Goal: Transaction & Acquisition: Purchase product/service

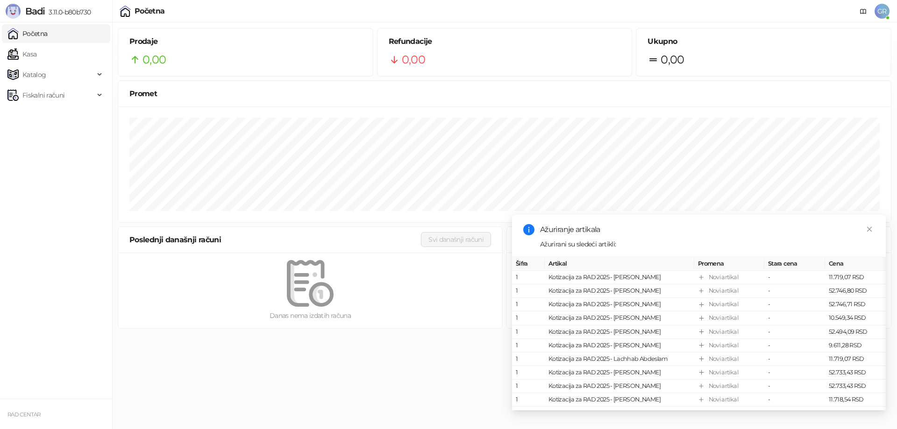
click at [878, 7] on span "GR" at bounding box center [881, 11] width 15 height 15
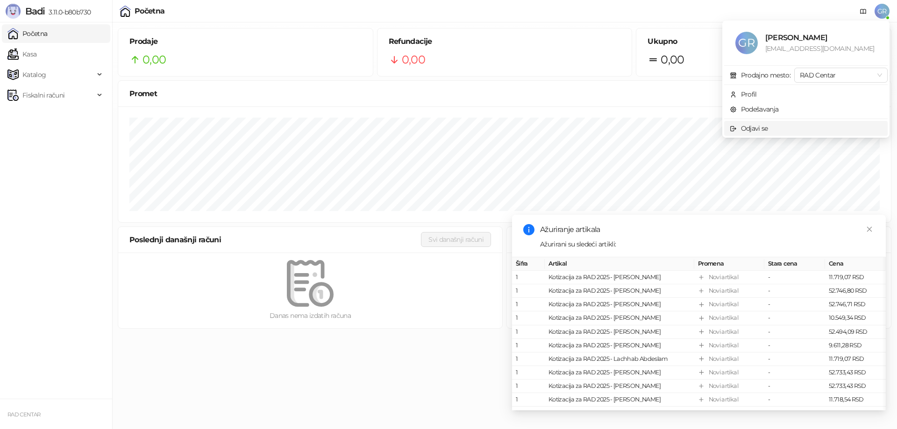
click at [783, 126] on span "Odjavi se" at bounding box center [805, 128] width 152 height 10
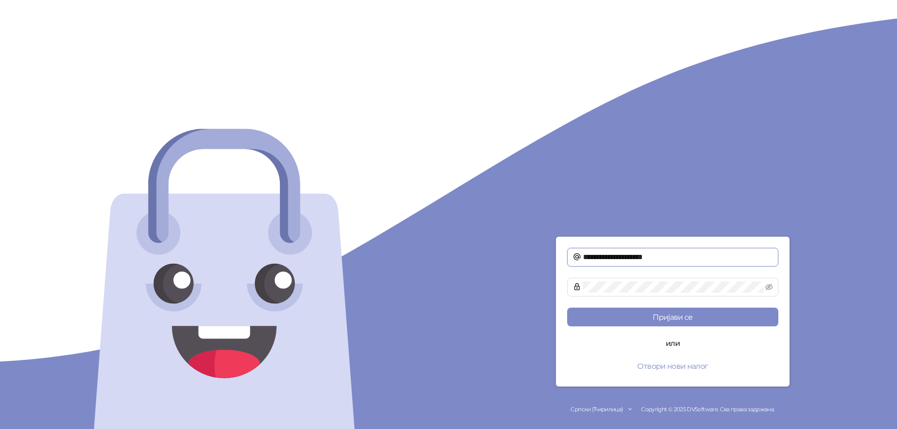
click at [658, 262] on input "**********" at bounding box center [678, 257] width 190 height 11
type input "*"
type input "**********"
click at [661, 314] on button "Пријави се" at bounding box center [672, 317] width 211 height 19
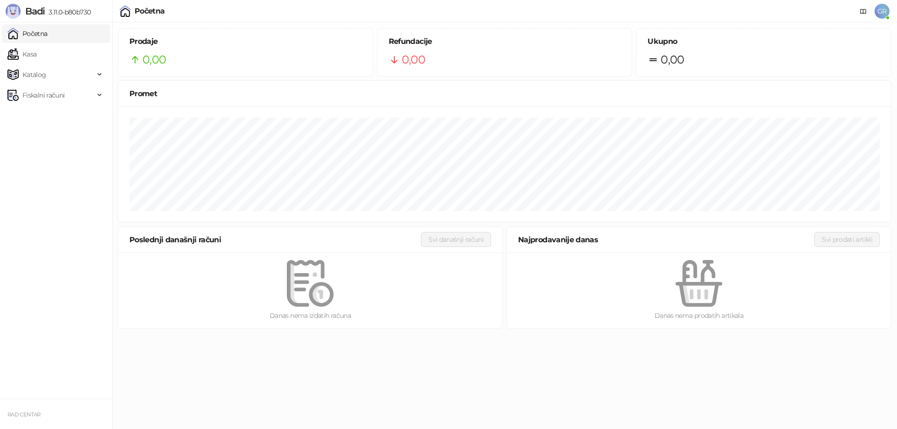
click at [53, 10] on span "3.11.0-b80b730" at bounding box center [68, 12] width 46 height 8
click at [42, 29] on link "Početna" at bounding box center [27, 33] width 40 height 19
click at [884, 13] on span "GR" at bounding box center [881, 11] width 15 height 15
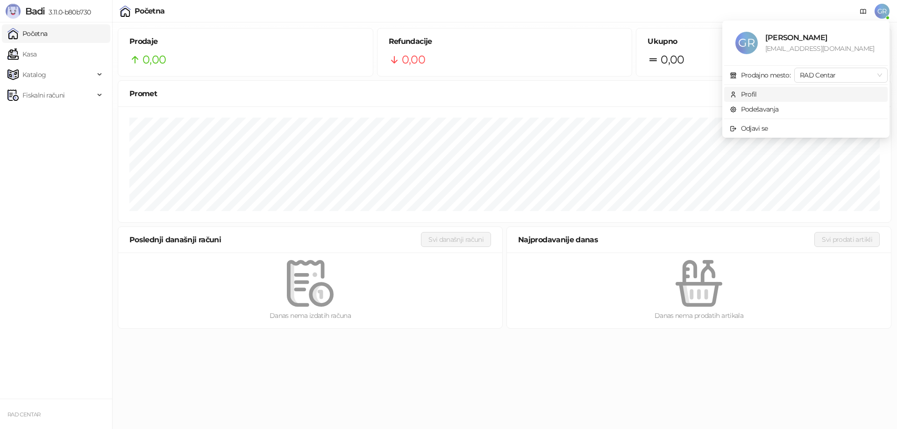
click at [759, 93] on span "Profil" at bounding box center [805, 94] width 152 height 10
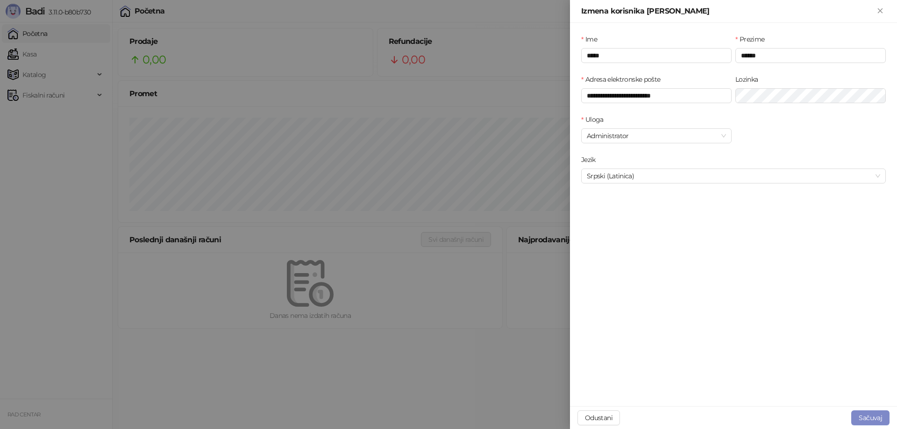
type input "**********"
click at [878, 7] on button "Zatvori" at bounding box center [879, 11] width 11 height 11
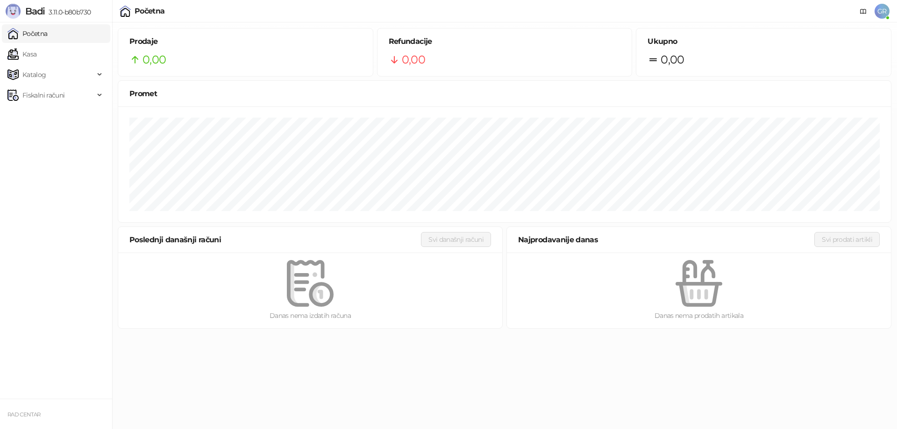
click at [877, 12] on span "GR" at bounding box center [881, 11] width 15 height 15
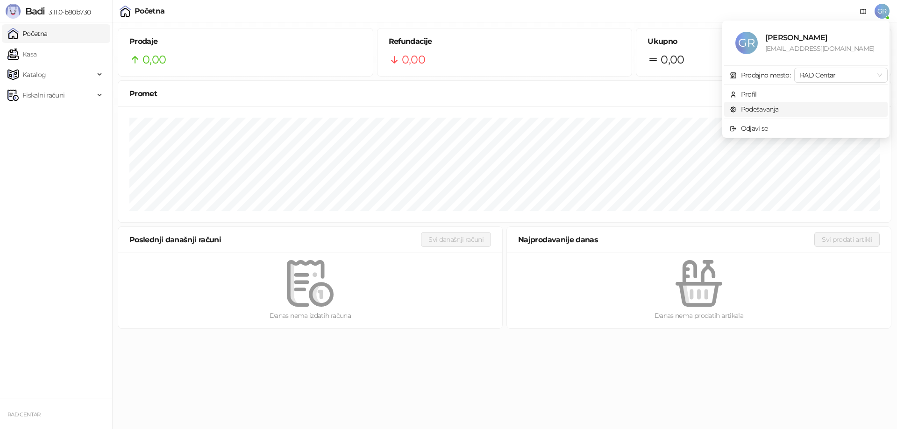
click at [750, 107] on link "Podešavanja" at bounding box center [753, 109] width 49 height 8
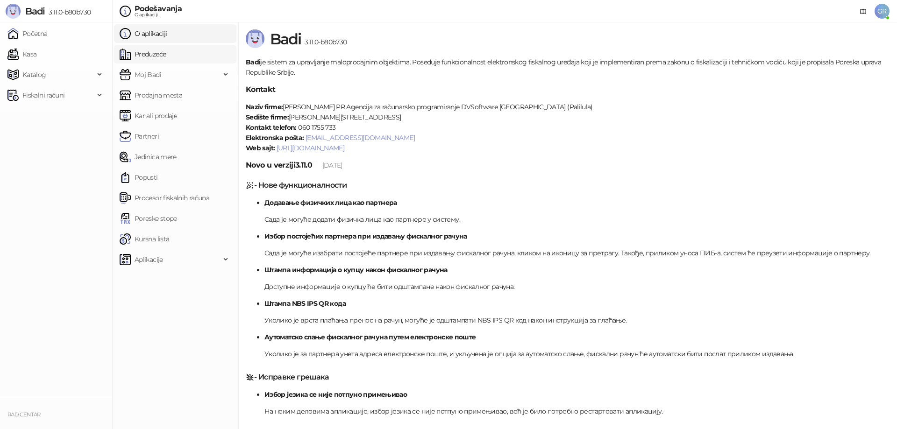
click at [158, 59] on link "Preduzeće" at bounding box center [143, 54] width 46 height 19
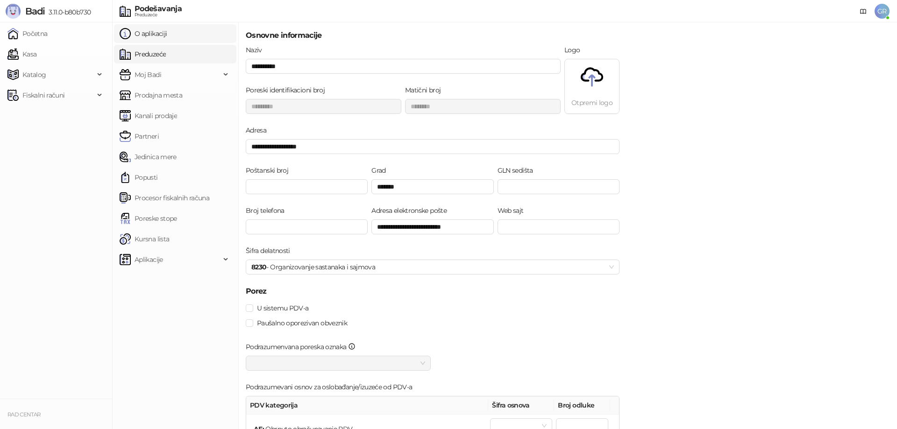
click at [161, 35] on link "O aplikaciji" at bounding box center [143, 33] width 47 height 19
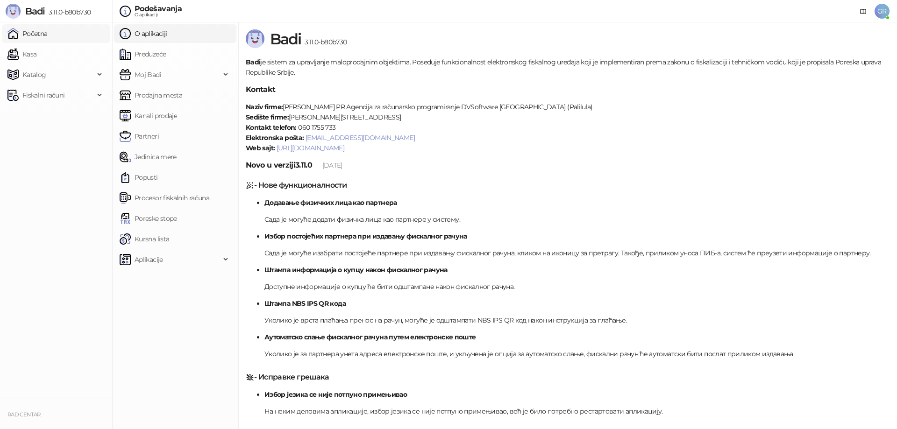
click at [42, 29] on link "Početna" at bounding box center [27, 33] width 40 height 19
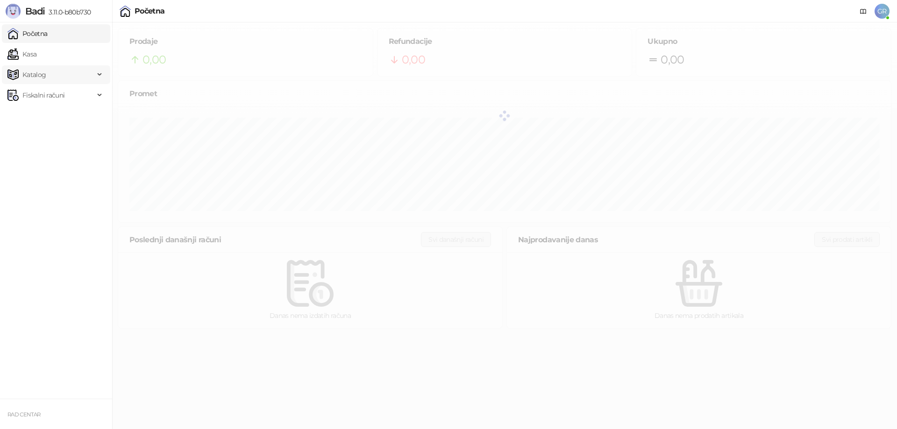
click at [38, 69] on span "Katalog" at bounding box center [34, 74] width 24 height 19
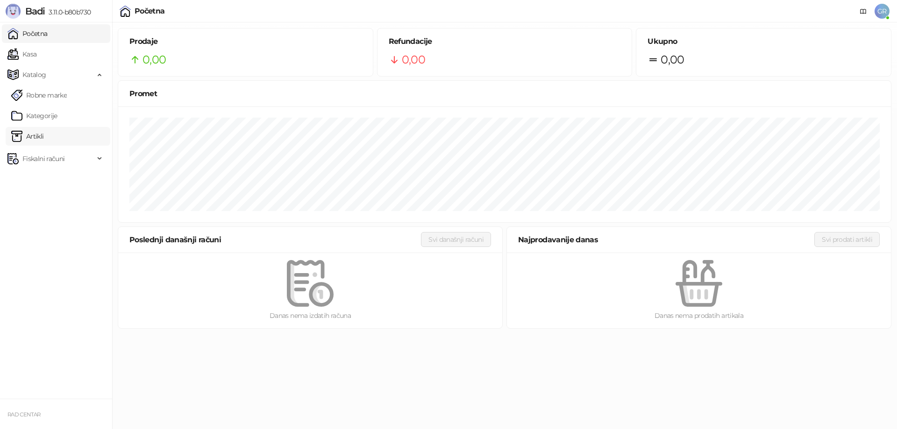
click at [36, 133] on link "Artikli" at bounding box center [27, 136] width 33 height 19
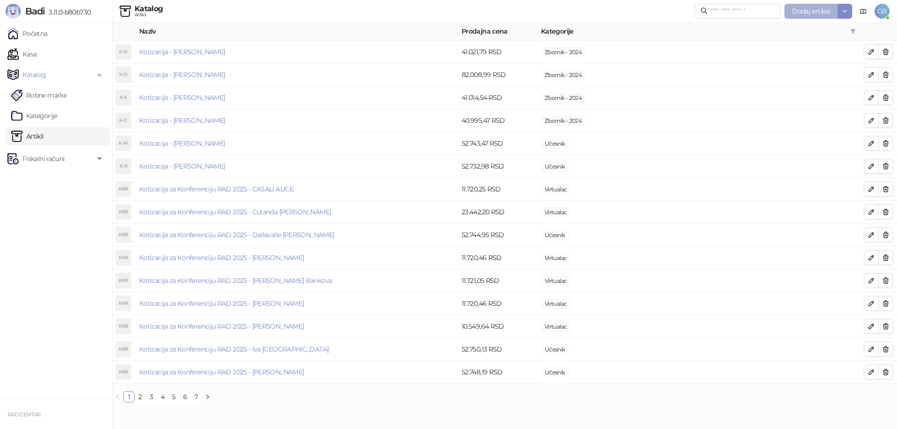
click at [807, 10] on span "Dodaj artikal" at bounding box center [811, 11] width 38 height 8
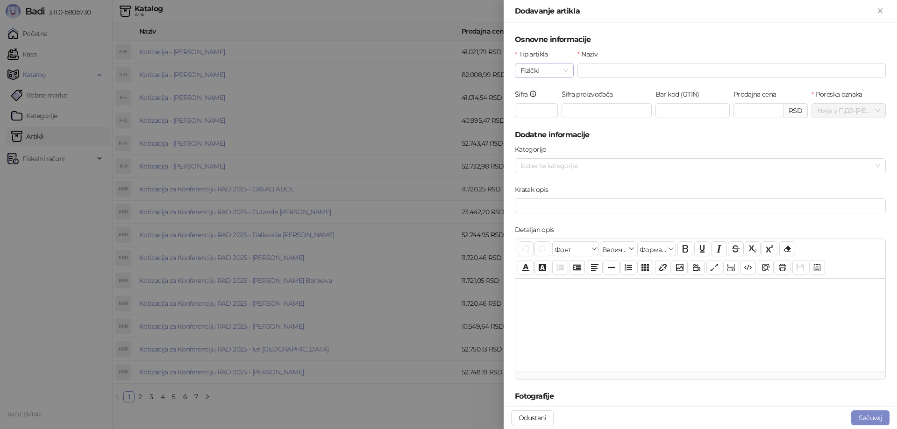
click at [562, 70] on span "Fizički" at bounding box center [544, 71] width 48 height 14
click at [531, 118] on div "Usluga" at bounding box center [543, 119] width 42 height 10
click at [625, 70] on input "Naziv" at bounding box center [731, 70] width 308 height 15
paste input "**********"
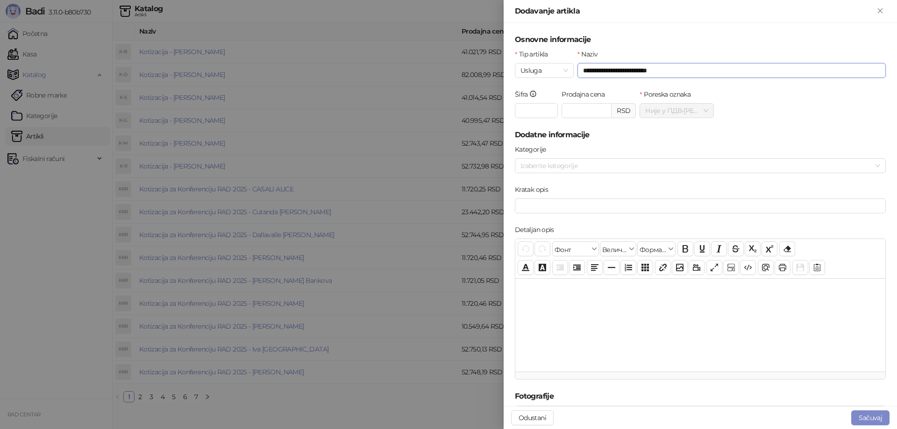
type input "**********"
click at [674, 72] on input "**********" at bounding box center [731, 70] width 308 height 15
click at [571, 109] on input "Prodajna cena" at bounding box center [586, 111] width 49 height 14
paste input "********"
click at [574, 164] on div at bounding box center [694, 165] width 357 height 13
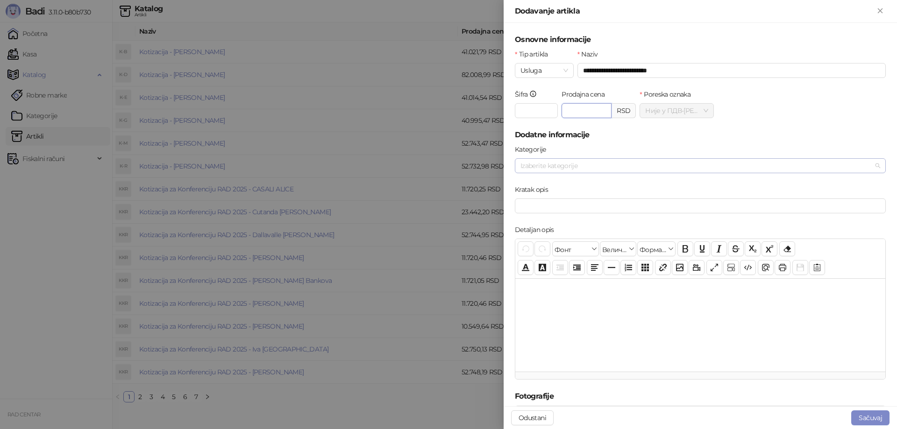
type input "********"
click at [563, 198] on span "Učesnik" at bounding box center [566, 197] width 24 height 8
click at [589, 294] on div at bounding box center [700, 324] width 370 height 93
click at [709, 355] on div at bounding box center [700, 324] width 370 height 93
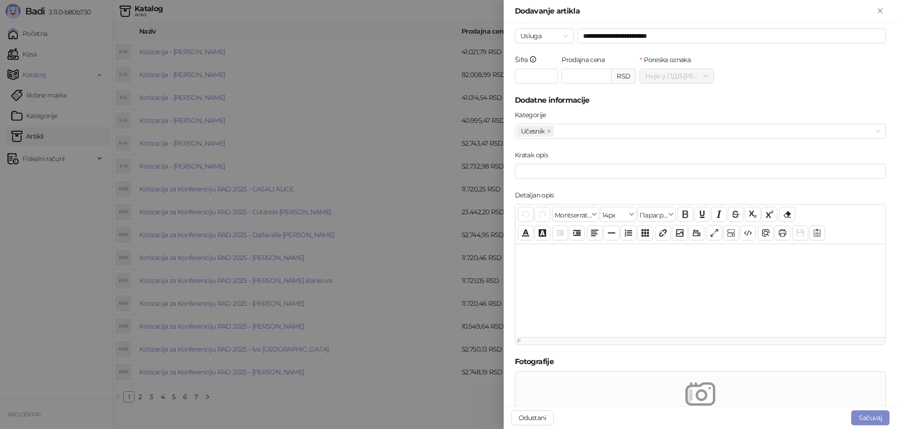
scroll to position [170, 0]
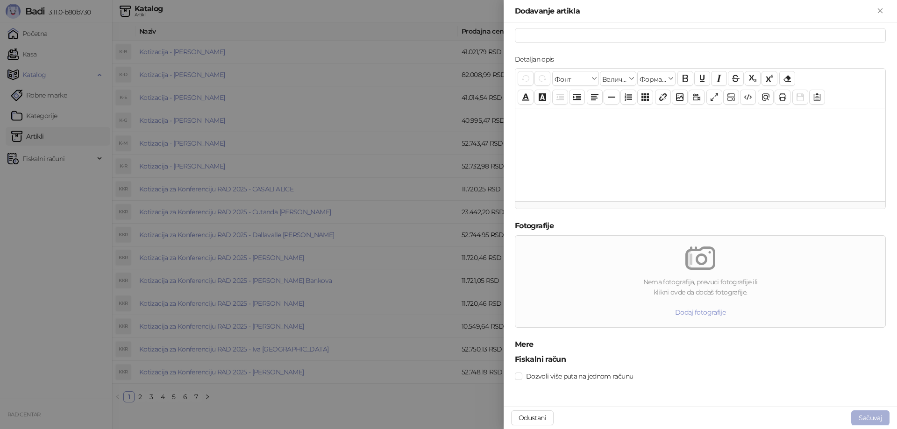
click at [867, 413] on button "Sačuvaj" at bounding box center [870, 417] width 38 height 15
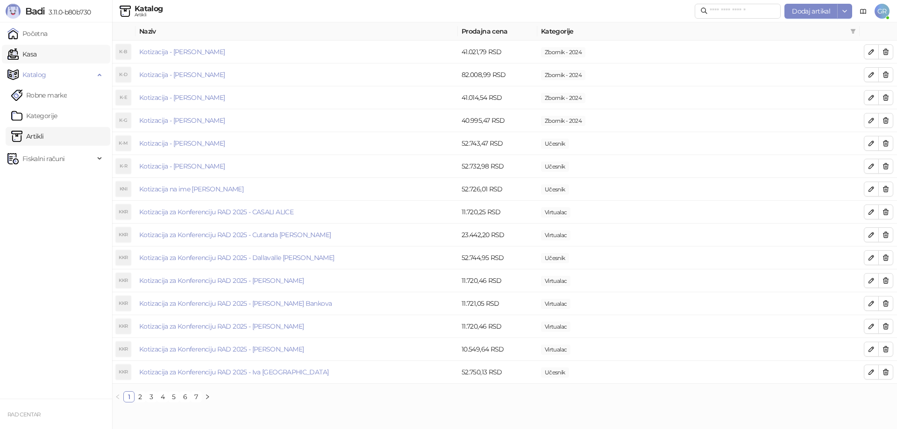
click at [36, 53] on link "Kasa" at bounding box center [21, 54] width 29 height 19
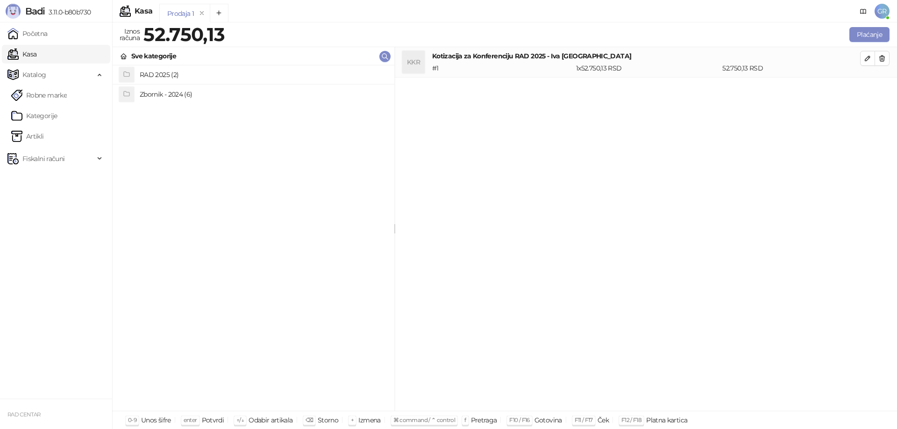
click at [181, 72] on h4 "RAD 2025 (2)" at bounding box center [263, 74] width 247 height 15
click at [172, 73] on h4 "Učesnik (48)" at bounding box center [263, 74] width 247 height 15
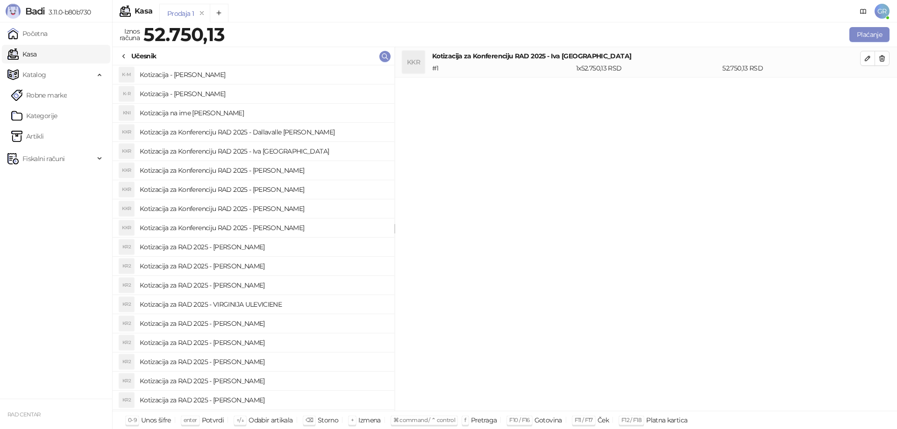
click at [219, 115] on h4 "Kotizacija na ime [PERSON_NAME]" at bounding box center [263, 113] width 247 height 15
click at [883, 87] on icon "button" at bounding box center [881, 89] width 5 height 6
click at [878, 58] on icon "button" at bounding box center [881, 58] width 7 height 7
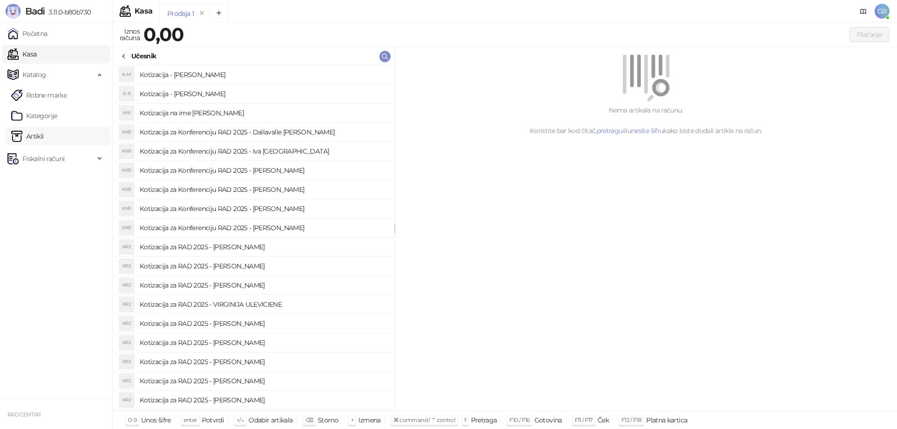
click at [40, 134] on link "Artikli" at bounding box center [27, 136] width 33 height 19
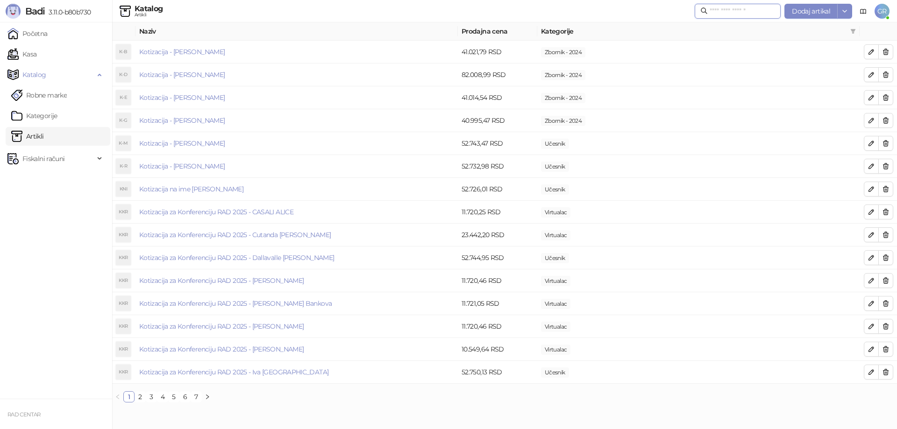
click at [760, 11] on input "text" at bounding box center [741, 11] width 65 height 10
click at [855, 30] on icon "filter" at bounding box center [852, 31] width 5 height 5
click at [810, 75] on span "Učesnik" at bounding box center [817, 75] width 24 height 8
click at [836, 118] on span "U redu" at bounding box center [840, 117] width 20 height 8
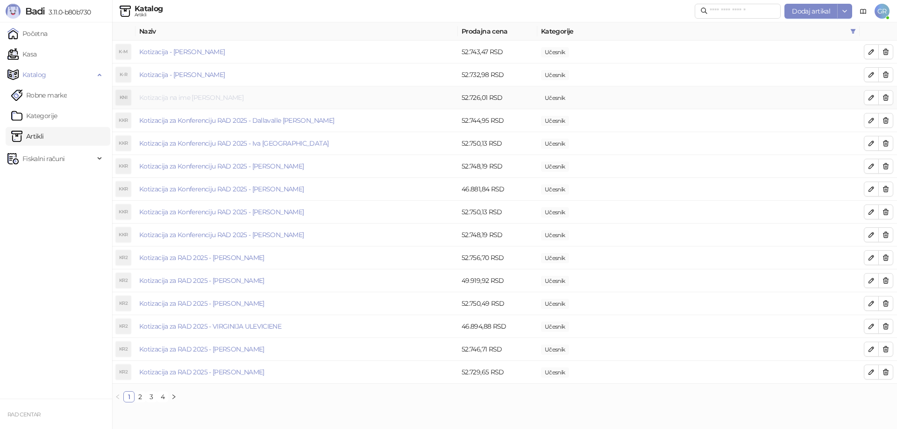
click at [218, 97] on link "Kotizacija na ime [PERSON_NAME]" at bounding box center [191, 97] width 104 height 8
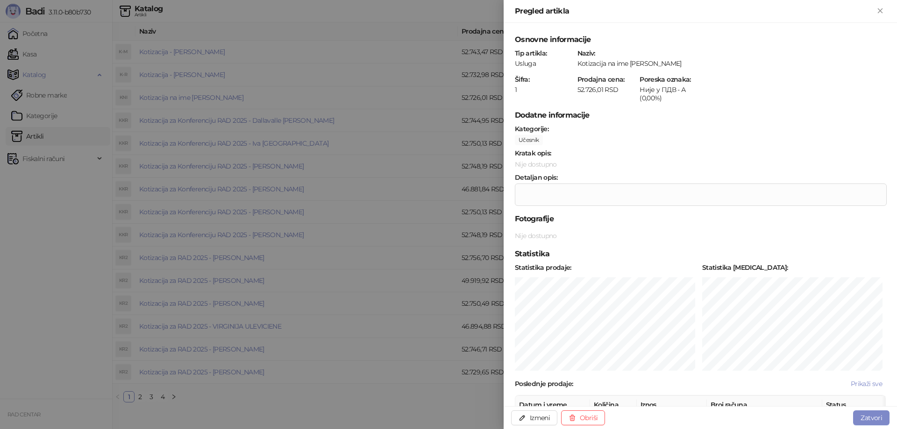
click at [205, 97] on div at bounding box center [448, 214] width 897 height 429
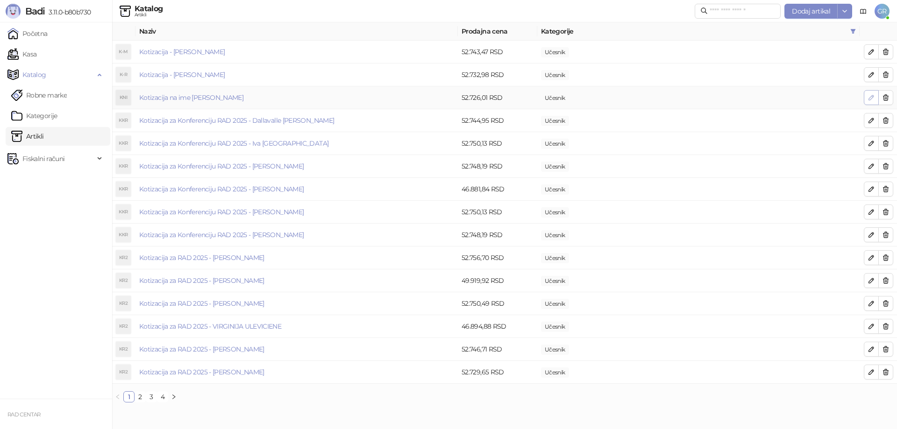
click at [871, 96] on icon "button" at bounding box center [870, 97] width 7 height 7
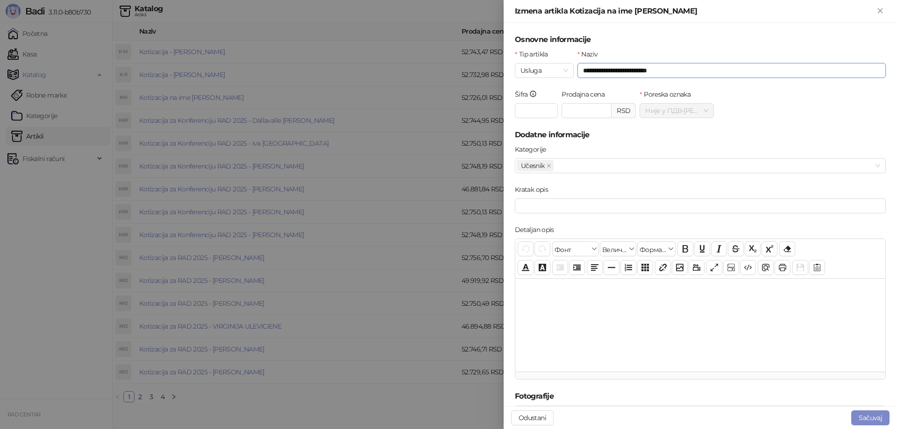
drag, startPoint x: 611, startPoint y: 71, endPoint x: 632, endPoint y: 71, distance: 21.0
click at [632, 71] on input "**********" at bounding box center [731, 70] width 308 height 15
type input "**********"
click at [539, 414] on button "Odustani" at bounding box center [532, 417] width 42 height 15
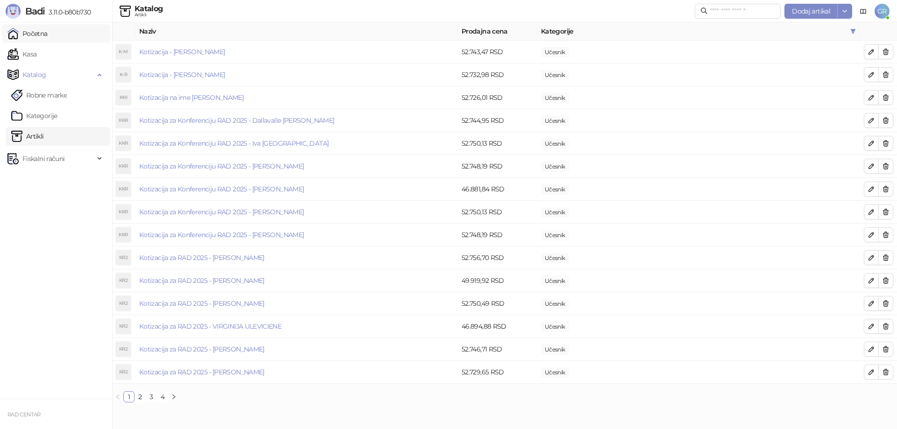
click at [46, 36] on link "Početna" at bounding box center [27, 33] width 40 height 19
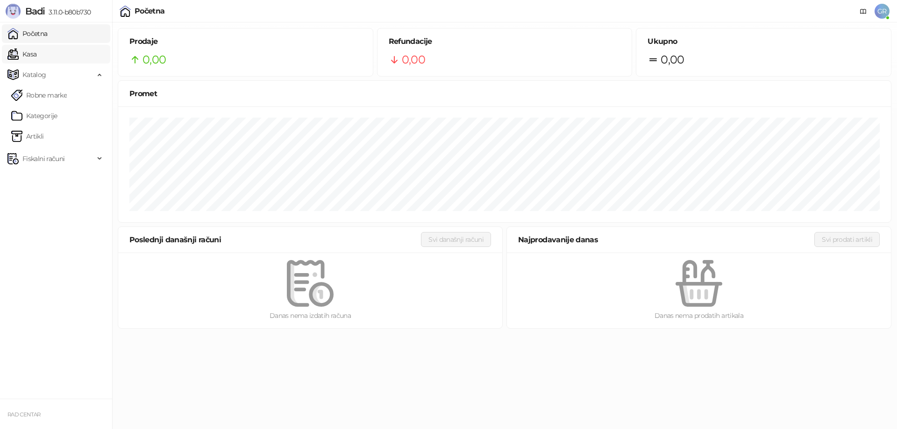
click at [36, 57] on link "Kasa" at bounding box center [21, 54] width 29 height 19
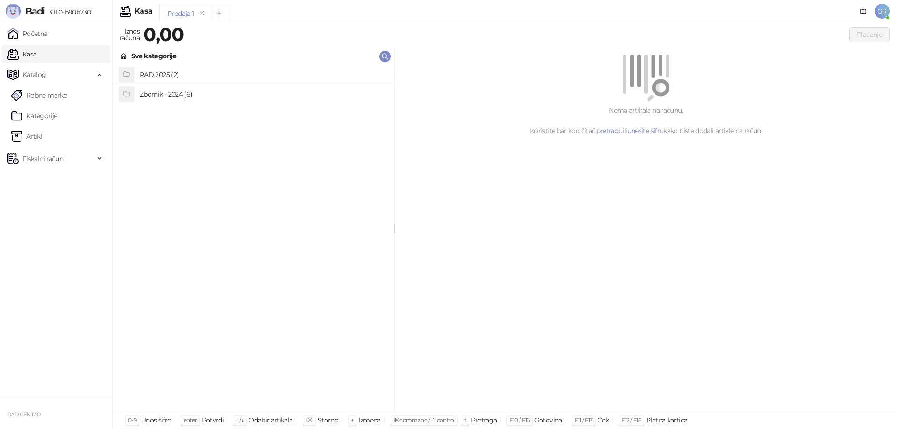
click at [174, 74] on h4 "RAD 2025 (2)" at bounding box center [263, 74] width 247 height 15
click at [165, 77] on h4 "Učesnik (48)" at bounding box center [263, 74] width 247 height 15
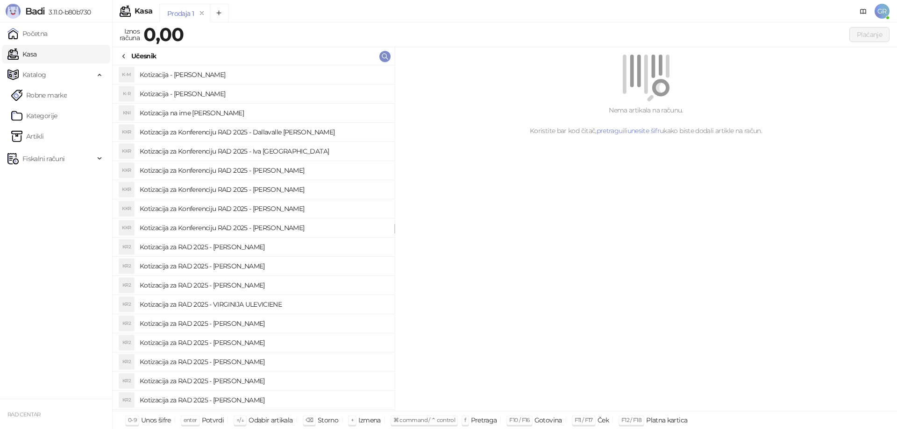
click at [219, 111] on h4 "Kotizacija na ime [PERSON_NAME]" at bounding box center [263, 113] width 247 height 15
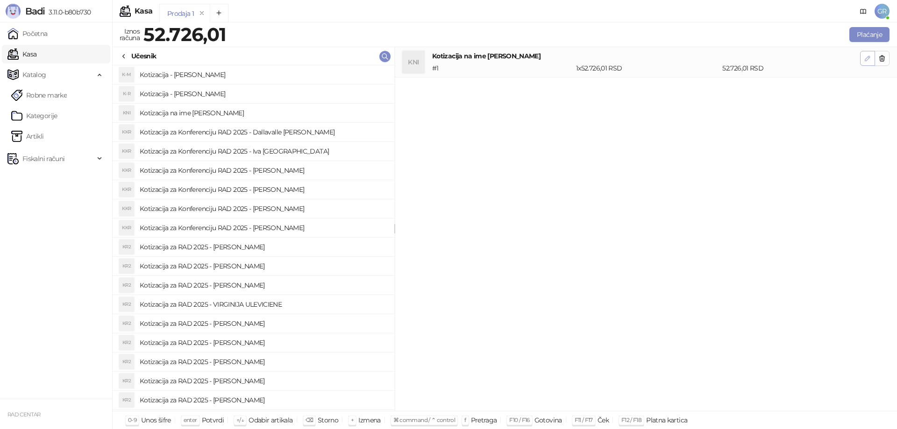
click at [866, 57] on icon "button" at bounding box center [866, 58] width 7 height 7
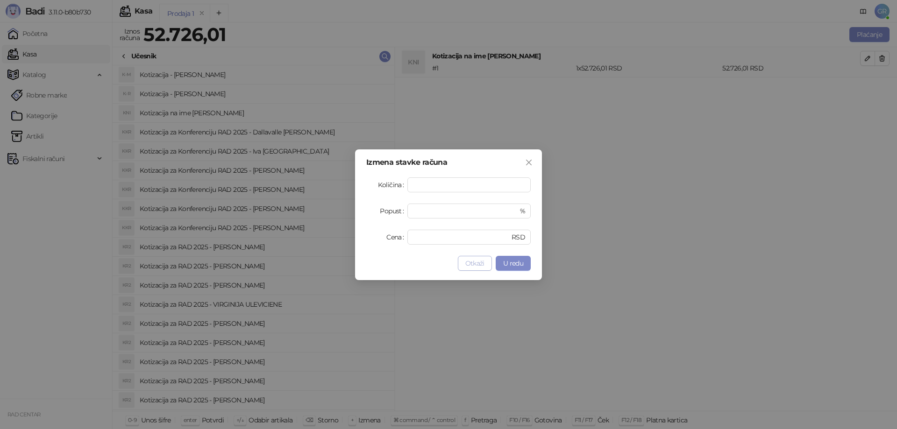
click at [476, 263] on span "Otkaži" at bounding box center [474, 263] width 19 height 8
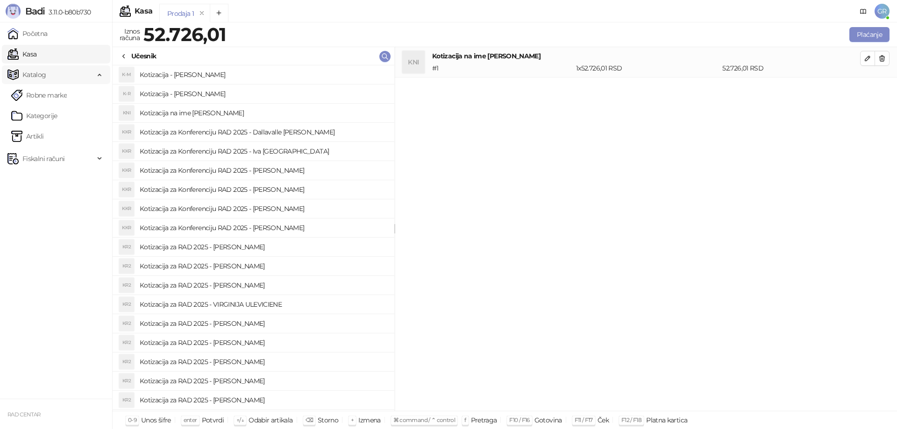
click at [35, 74] on span "Katalog" at bounding box center [34, 74] width 24 height 19
click at [39, 121] on link "Kategorije" at bounding box center [34, 115] width 46 height 19
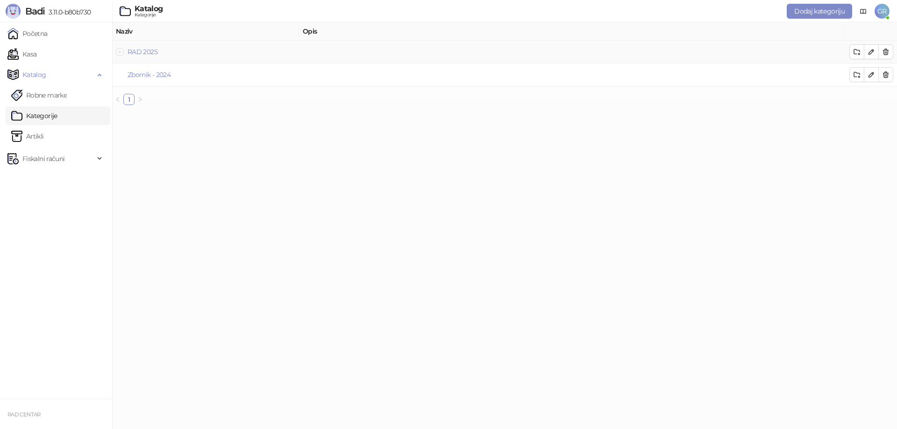
click at [120, 51] on button "Proširi red" at bounding box center [119, 51] width 7 height 7
click at [149, 75] on link "Učesnik" at bounding box center [146, 75] width 24 height 8
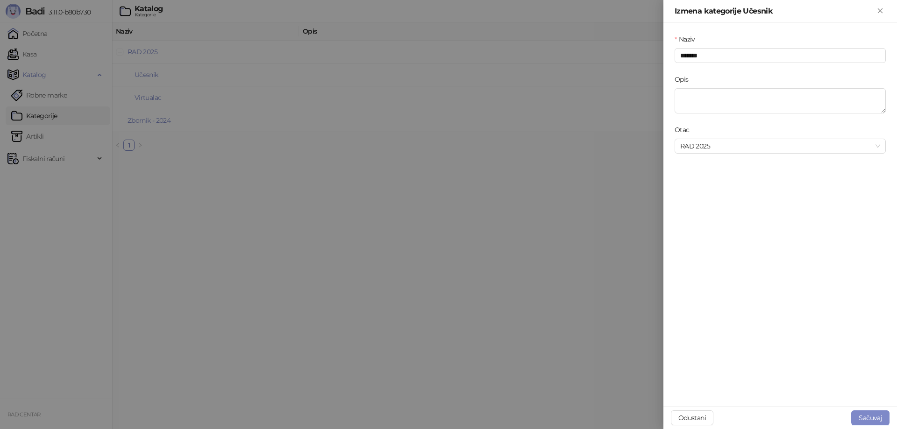
click at [451, 149] on div at bounding box center [448, 214] width 897 height 429
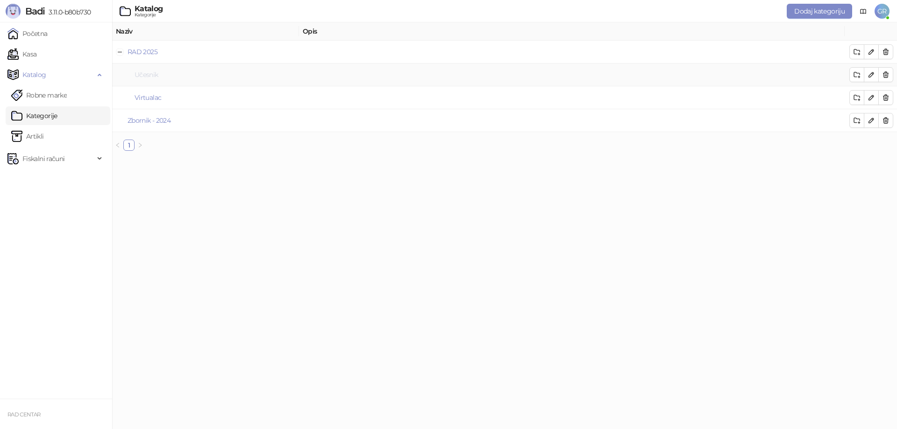
click at [148, 78] on link "Učesnik" at bounding box center [146, 75] width 24 height 8
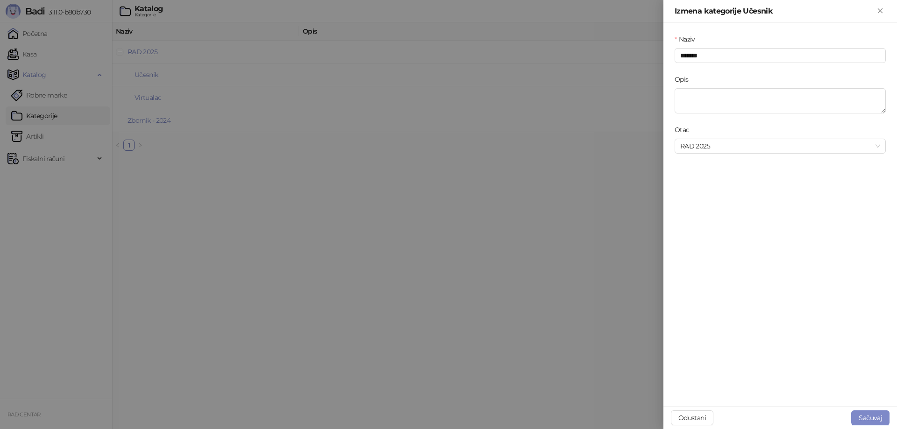
click at [222, 185] on div at bounding box center [448, 214] width 897 height 429
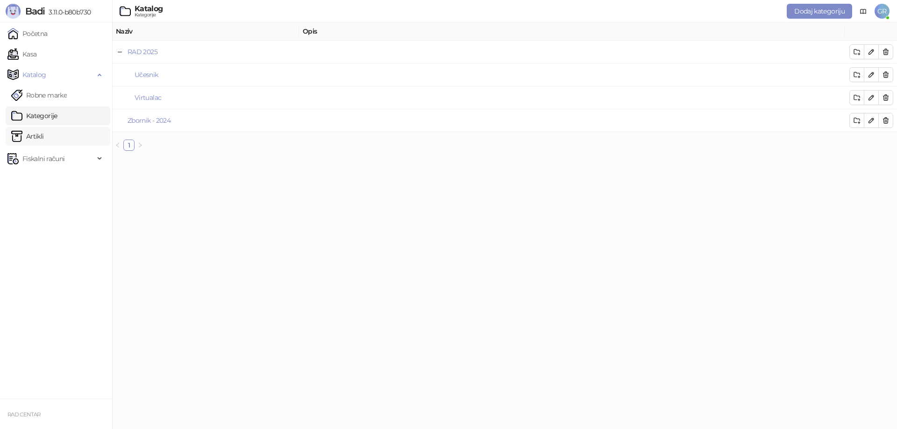
click at [39, 133] on link "Artikli" at bounding box center [27, 136] width 33 height 19
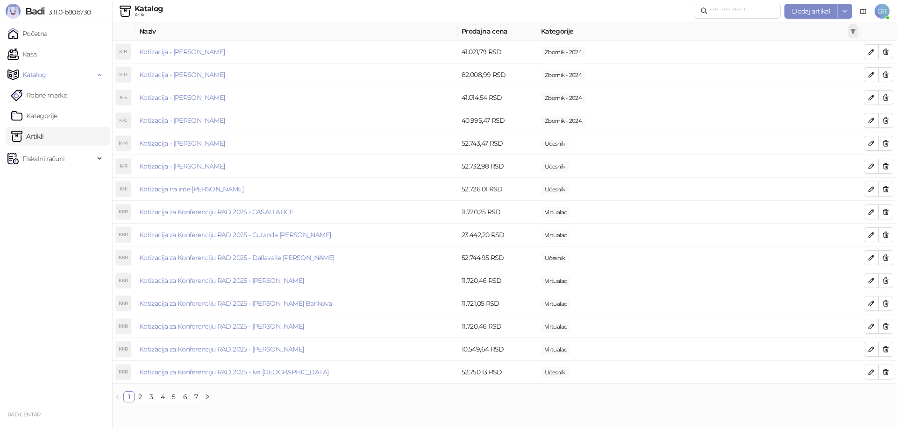
click at [853, 31] on icon "filter" at bounding box center [852, 31] width 5 height 5
click at [806, 74] on span "Učesnik" at bounding box center [817, 75] width 24 height 8
click at [840, 117] on span "U redu" at bounding box center [840, 117] width 20 height 8
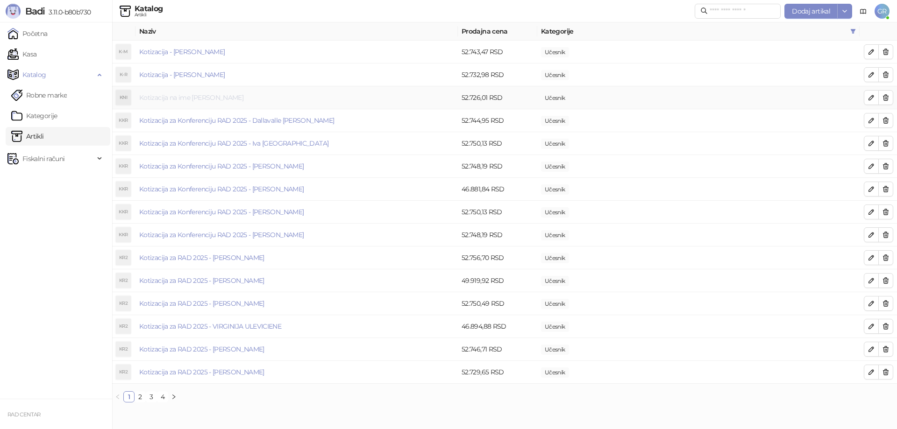
click at [205, 95] on link "Kotizacija na ime [PERSON_NAME]" at bounding box center [191, 97] width 104 height 8
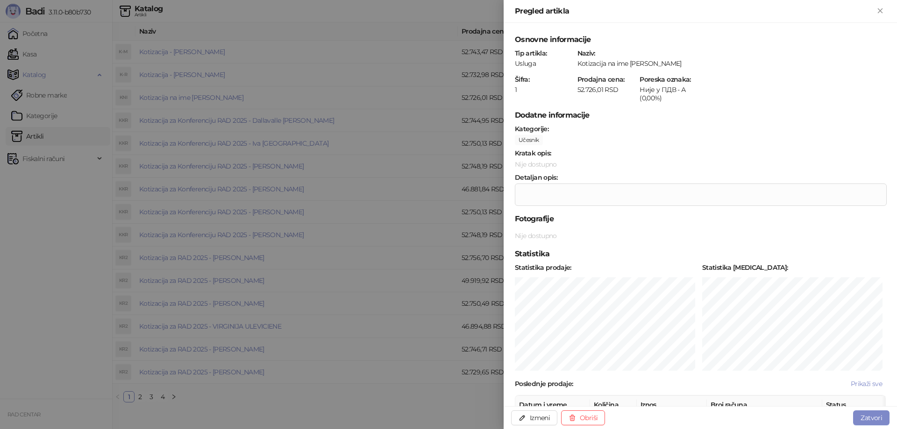
click at [46, 220] on div at bounding box center [448, 214] width 897 height 429
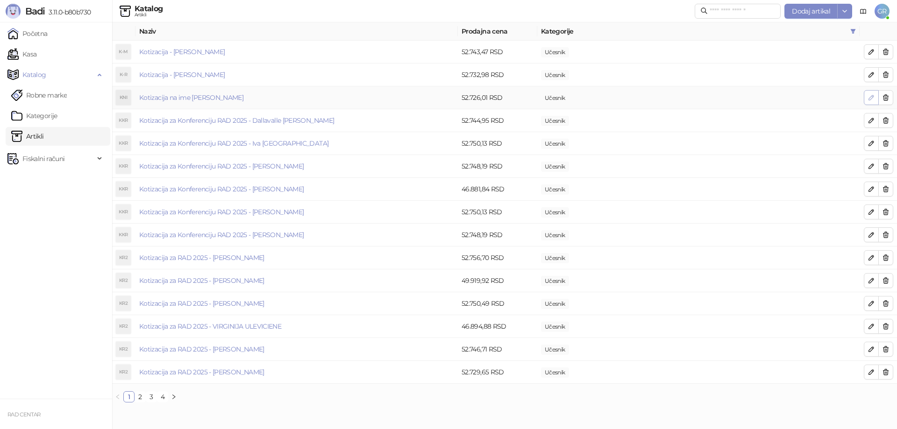
click at [871, 98] on icon "button" at bounding box center [871, 97] width 5 height 5
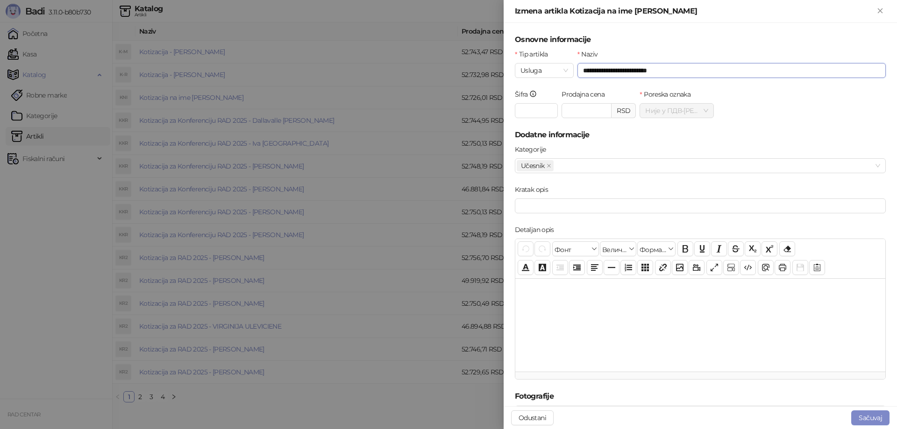
drag, startPoint x: 610, startPoint y: 70, endPoint x: 631, endPoint y: 70, distance: 20.6
click at [631, 70] on input "**********" at bounding box center [731, 70] width 308 height 15
type input "**********"
click at [864, 418] on button "Sačuvaj" at bounding box center [870, 417] width 38 height 15
click at [866, 413] on button "Sačuvaj" at bounding box center [870, 417] width 38 height 15
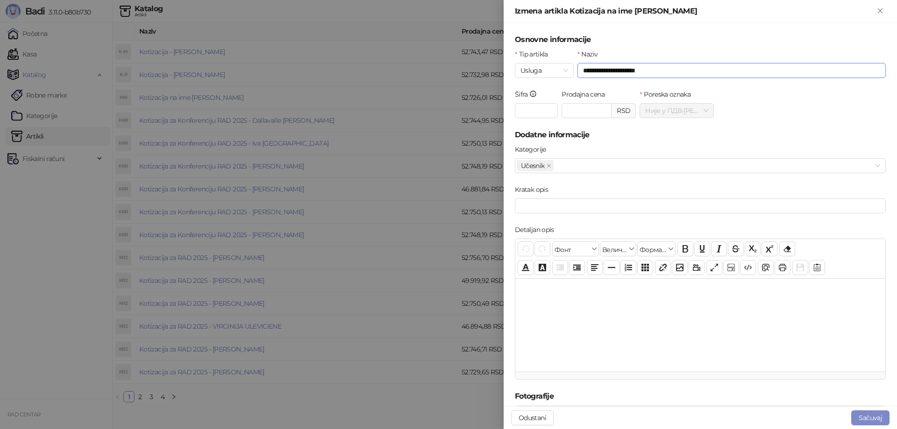
click at [648, 72] on input "**********" at bounding box center [731, 70] width 308 height 15
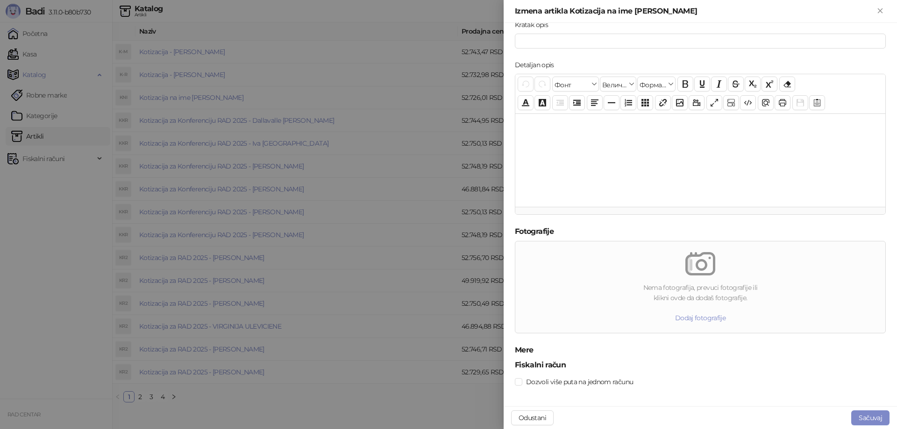
scroll to position [170, 0]
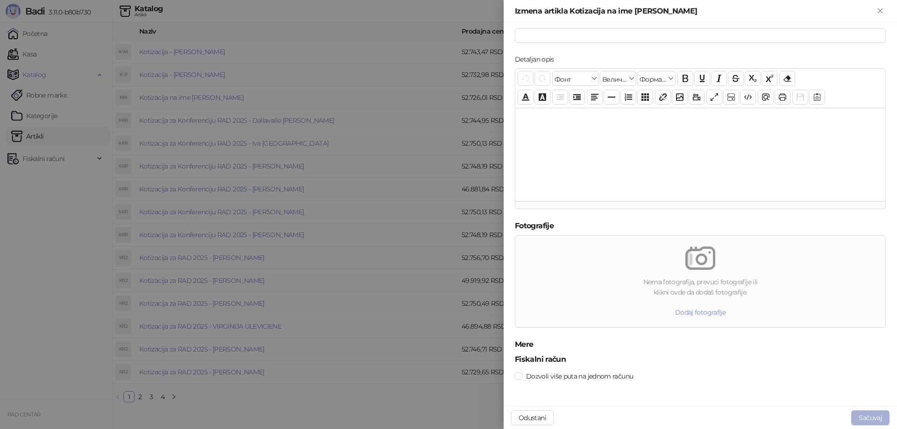
click at [869, 422] on button "Sačuvaj" at bounding box center [870, 417] width 38 height 15
click at [66, 252] on div at bounding box center [448, 214] width 897 height 429
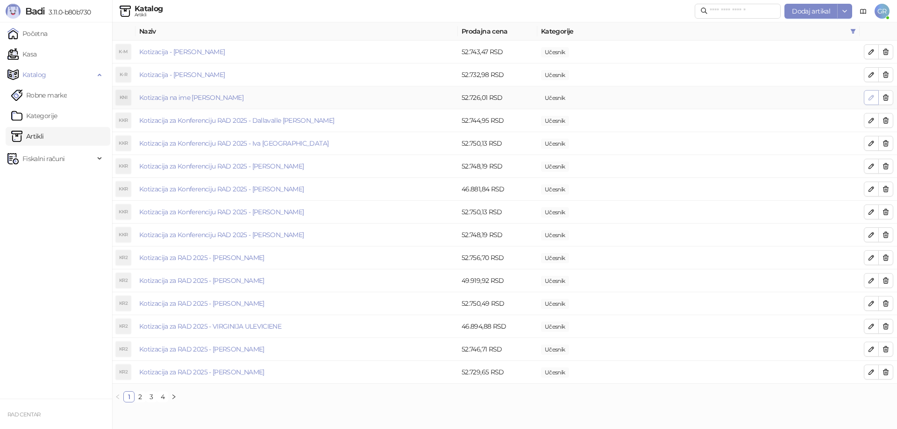
click at [870, 98] on icon "button" at bounding box center [871, 97] width 5 height 5
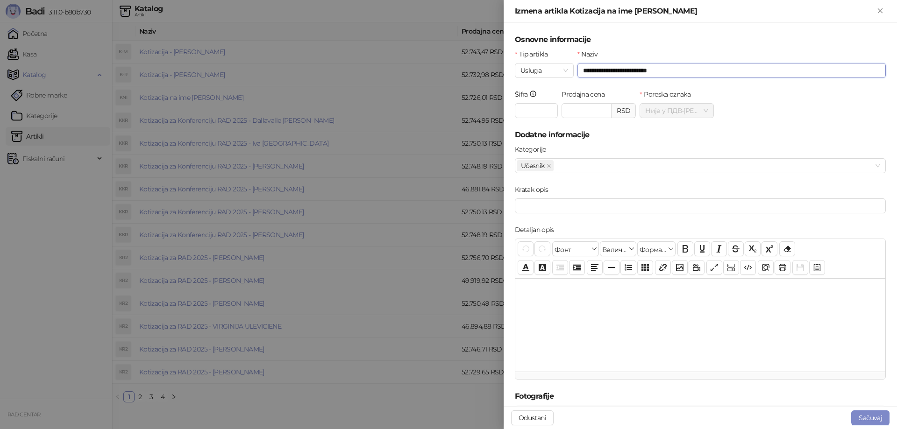
click at [644, 70] on input "**********" at bounding box center [731, 70] width 308 height 15
drag, startPoint x: 612, startPoint y: 71, endPoint x: 631, endPoint y: 71, distance: 19.6
click at [631, 71] on input "**********" at bounding box center [731, 70] width 308 height 15
type input "**********"
click at [867, 420] on button "Sačuvaj" at bounding box center [870, 417] width 38 height 15
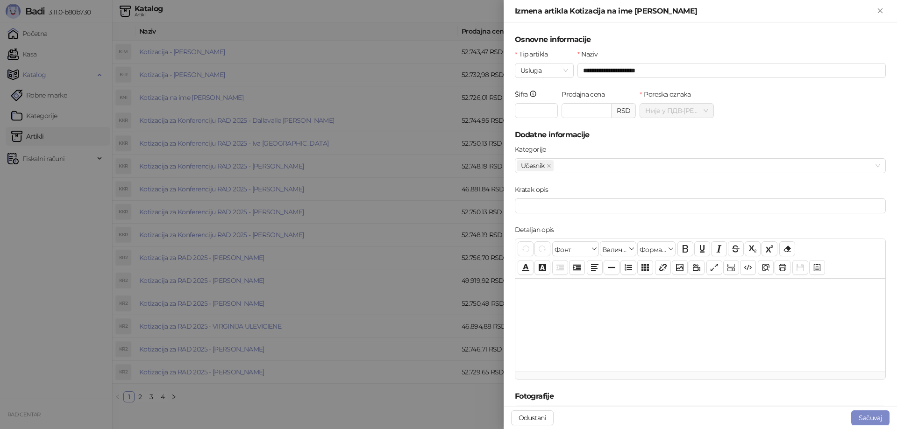
click at [660, 138] on h5 "Dodatne informacije" at bounding box center [700, 134] width 371 height 11
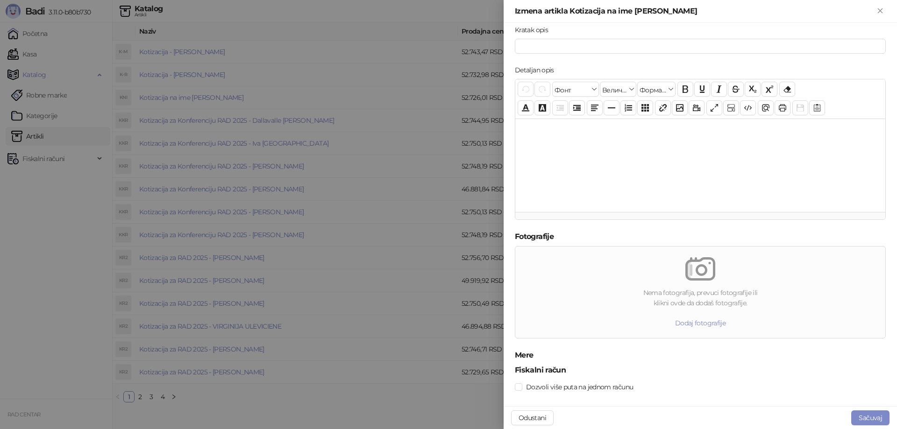
scroll to position [170, 0]
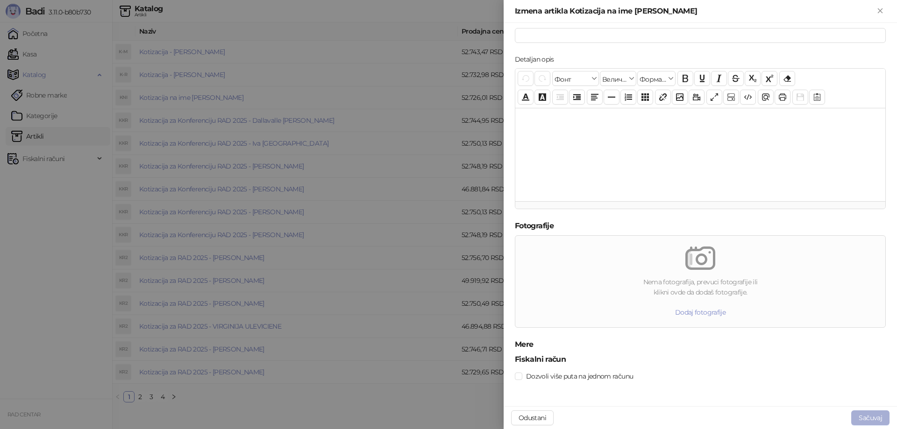
click at [873, 419] on button "Sačuvaj" at bounding box center [870, 417] width 38 height 15
click at [68, 242] on div at bounding box center [448, 214] width 897 height 429
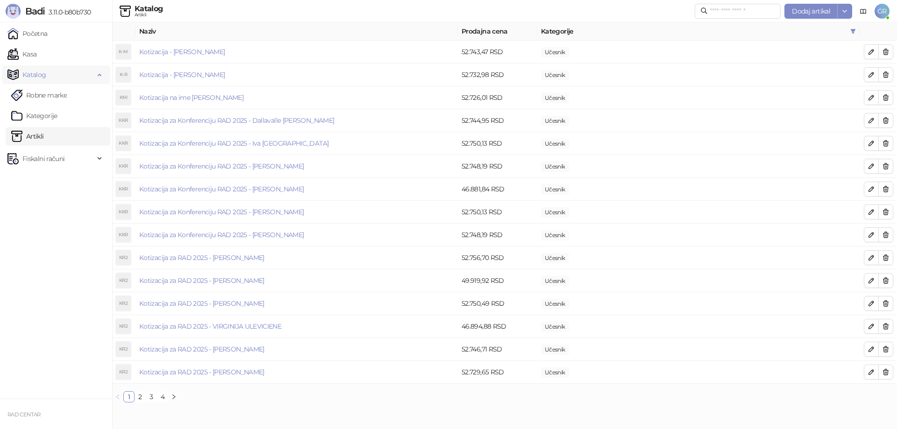
click at [35, 74] on span "Katalog" at bounding box center [34, 74] width 24 height 19
click at [36, 112] on link "Kategorije" at bounding box center [34, 115] width 46 height 19
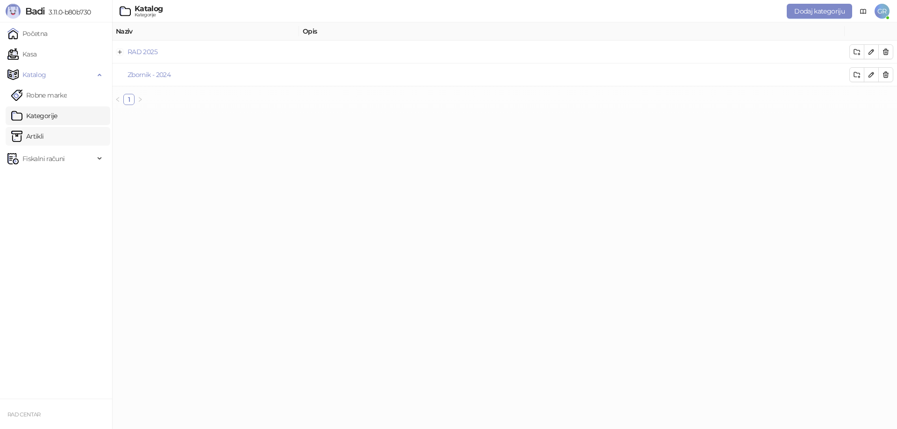
click at [35, 130] on link "Artikli" at bounding box center [27, 136] width 33 height 19
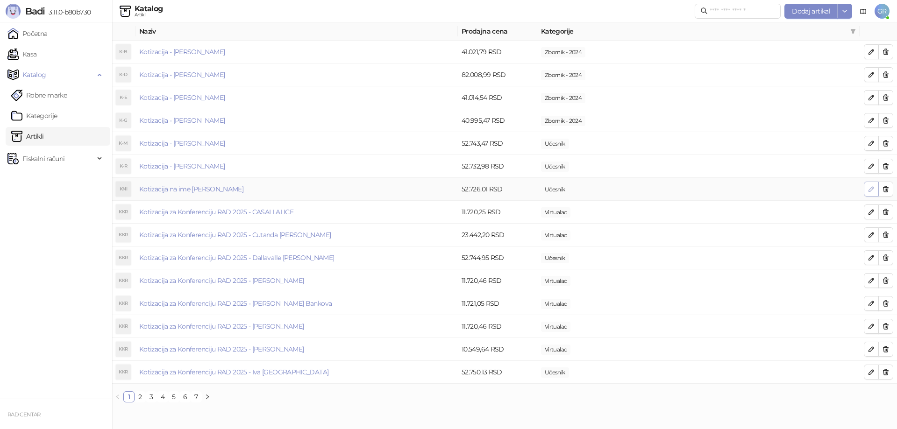
click at [870, 188] on icon "button" at bounding box center [870, 188] width 7 height 7
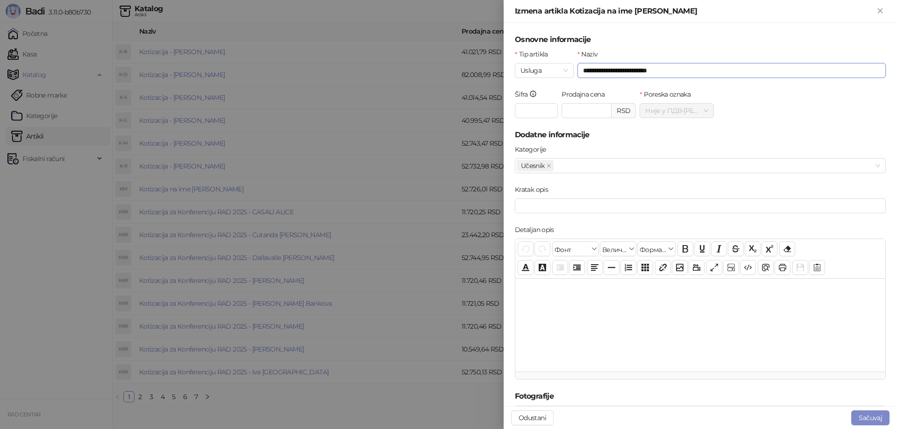
click at [618, 75] on input "**********" at bounding box center [731, 70] width 308 height 15
drag, startPoint x: 613, startPoint y: 72, endPoint x: 631, endPoint y: 71, distance: 18.2
click at [631, 71] on input "**********" at bounding box center [731, 70] width 308 height 15
type input "**********"
click at [874, 414] on button "Sačuvaj" at bounding box center [870, 417] width 38 height 15
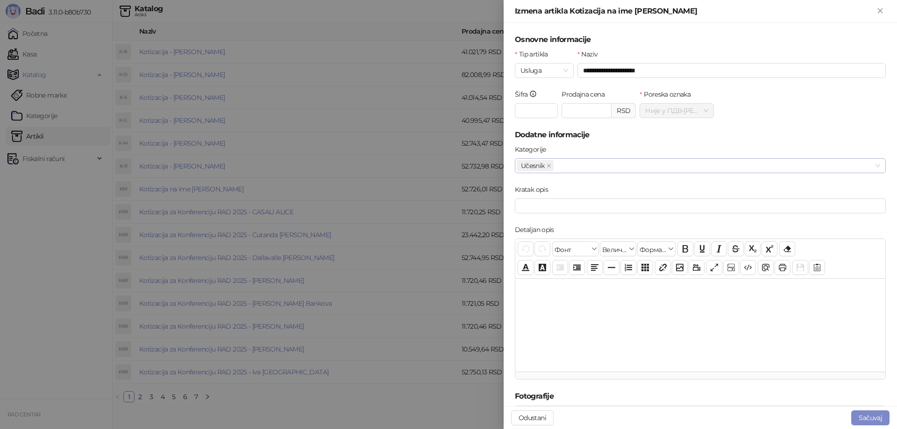
click at [536, 165] on span "Učesnik" at bounding box center [533, 166] width 24 height 10
click at [725, 300] on div at bounding box center [700, 324] width 370 height 93
click at [866, 424] on button "Sačuvaj" at bounding box center [870, 417] width 38 height 15
click at [866, 422] on button "Sačuvaj" at bounding box center [870, 417] width 38 height 15
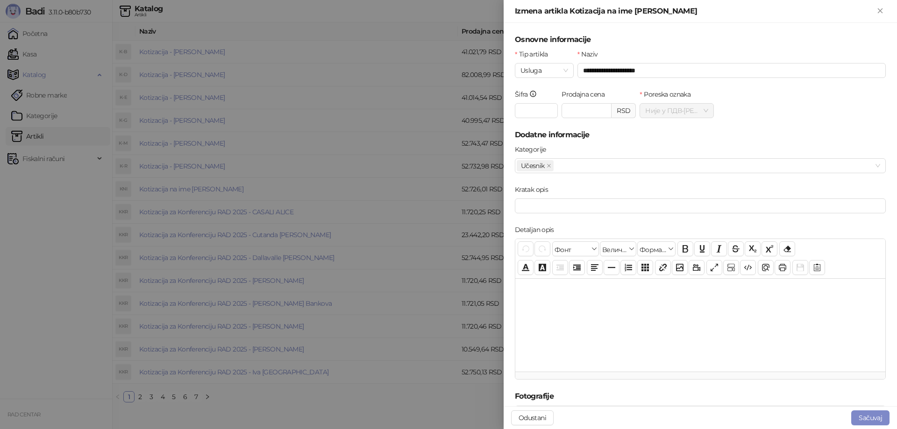
click at [50, 258] on div at bounding box center [448, 214] width 897 height 429
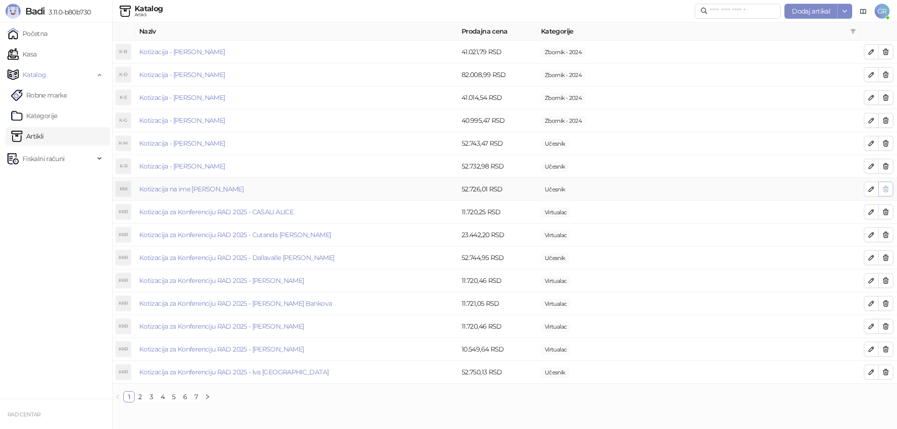
click at [883, 192] on icon "button" at bounding box center [885, 188] width 7 height 7
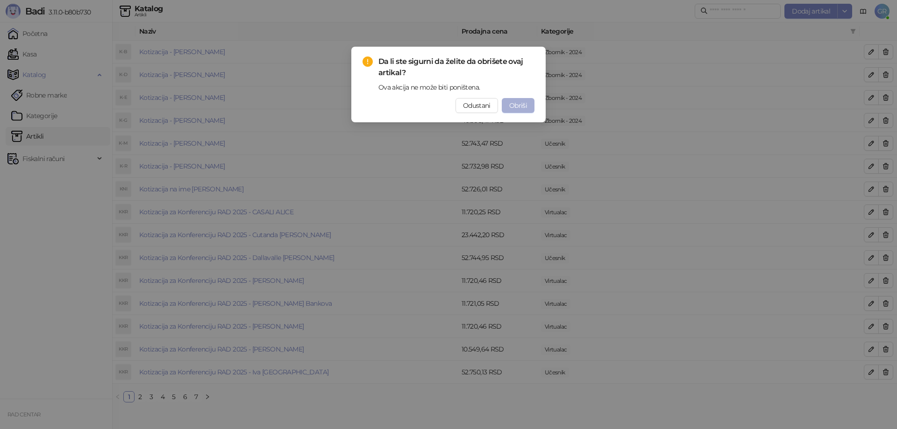
click at [512, 103] on span "Obriši" at bounding box center [518, 105] width 18 height 8
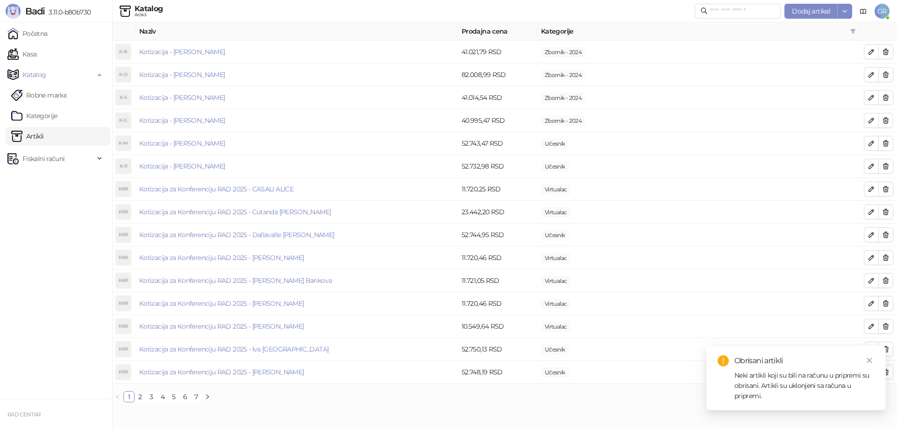
click at [43, 136] on link "Artikli" at bounding box center [27, 136] width 33 height 19
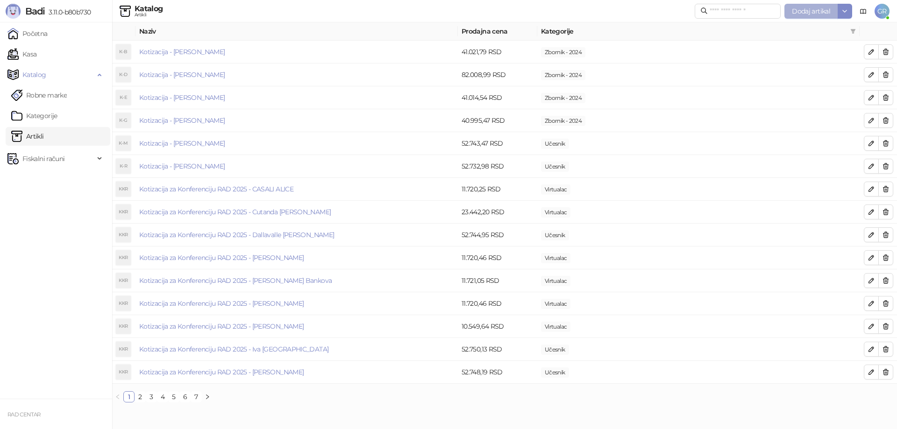
click at [794, 10] on span "Dodaj artikal" at bounding box center [811, 11] width 38 height 8
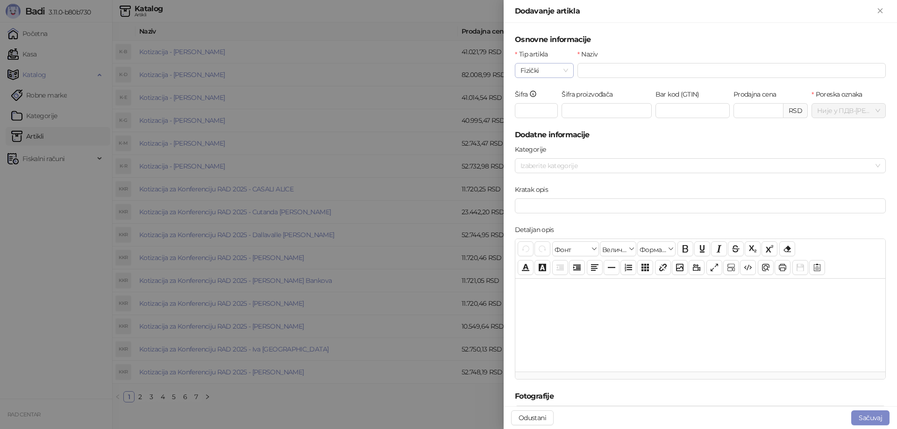
click at [542, 72] on span "Fizički" at bounding box center [544, 71] width 48 height 14
click at [544, 114] on div "Usluga" at bounding box center [543, 119] width 42 height 10
click at [617, 73] on input "Naziv" at bounding box center [731, 70] width 308 height 15
paste input "**********"
type input "**********"
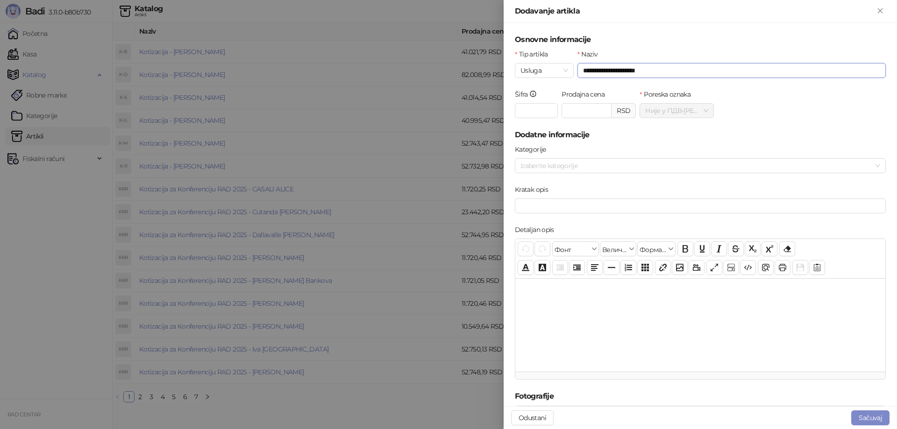
click at [654, 73] on input "**********" at bounding box center [731, 70] width 308 height 15
click at [575, 109] on input "Prodajna cena" at bounding box center [586, 111] width 49 height 14
paste input "********"
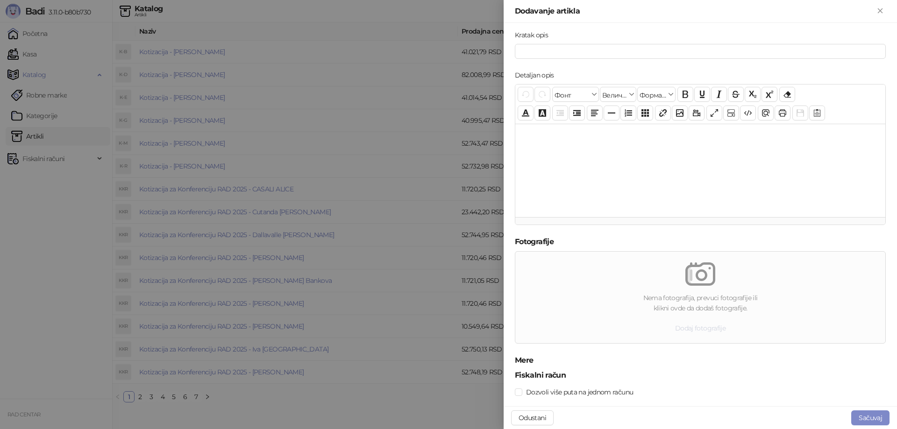
scroll to position [170, 0]
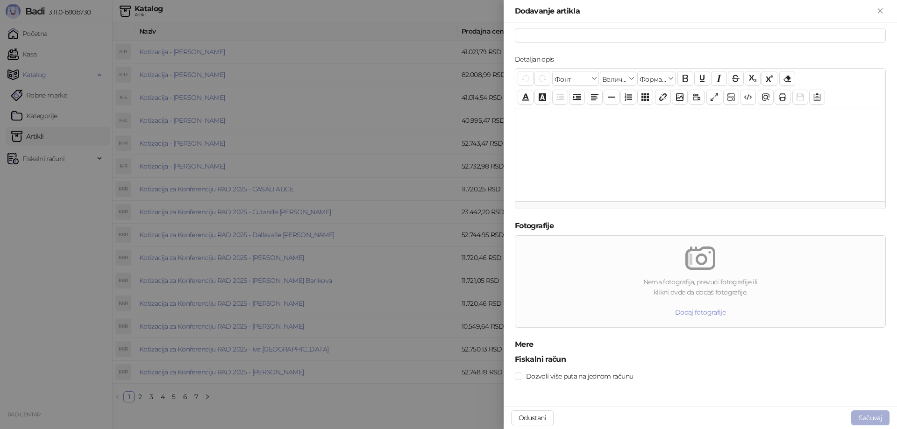
type input "********"
click at [865, 412] on button "Sačuvaj" at bounding box center [870, 417] width 38 height 15
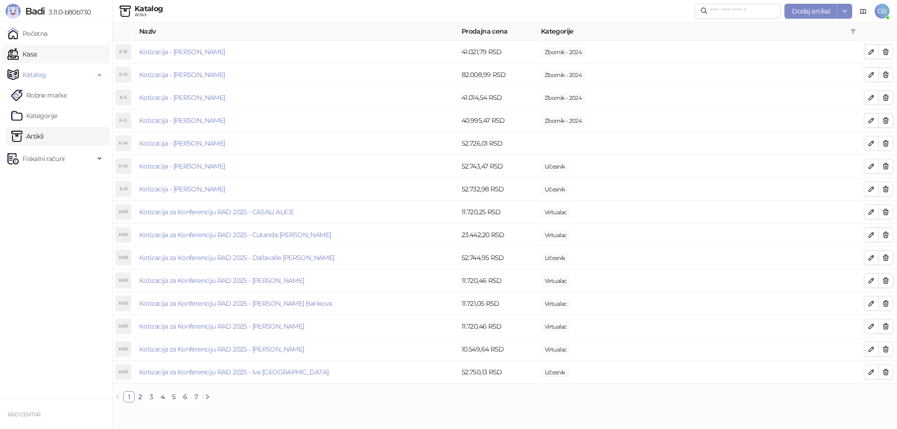
click at [32, 54] on link "Kasa" at bounding box center [21, 54] width 29 height 19
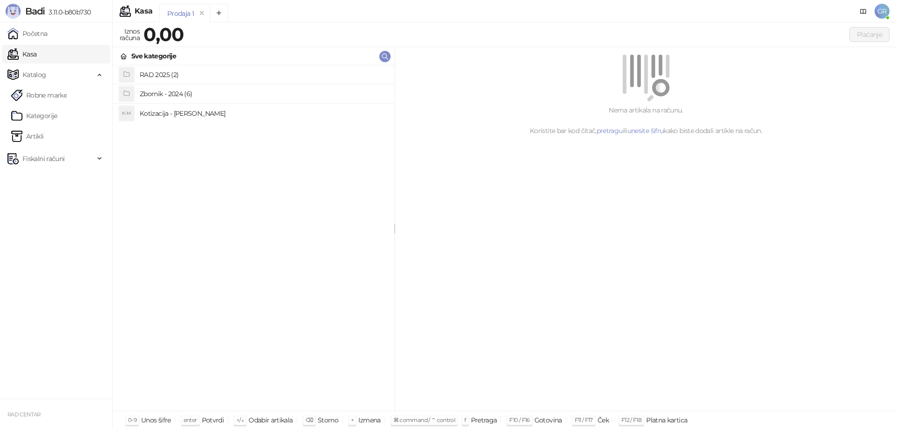
click at [160, 78] on h4 "RAD 2025 (2)" at bounding box center [263, 74] width 247 height 15
click at [167, 74] on h4 "Učesnik (47)" at bounding box center [263, 74] width 247 height 15
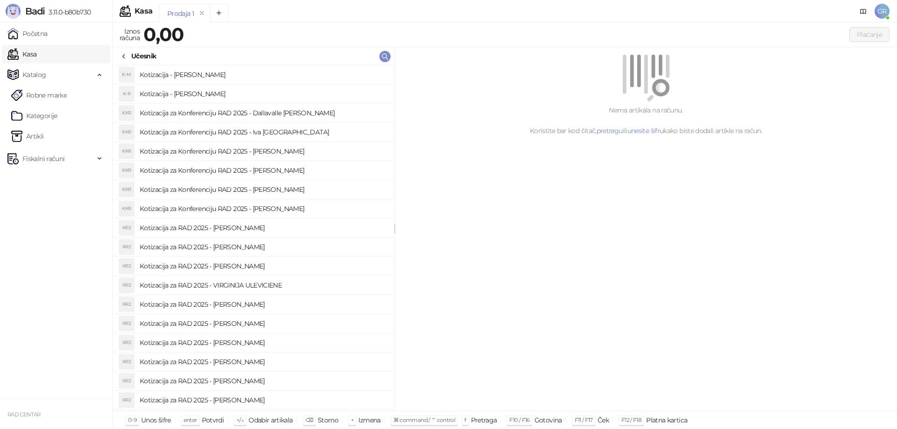
click at [124, 53] on icon at bounding box center [123, 56] width 7 height 7
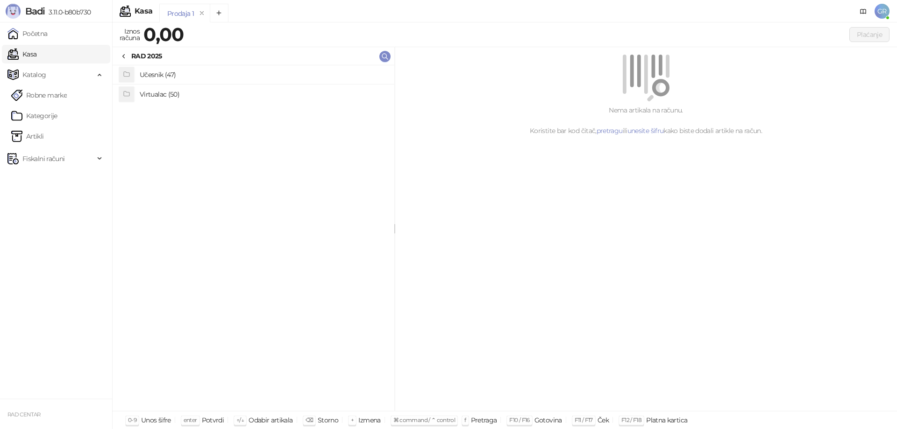
click at [151, 75] on h4 "Učesnik (47)" at bounding box center [263, 74] width 247 height 15
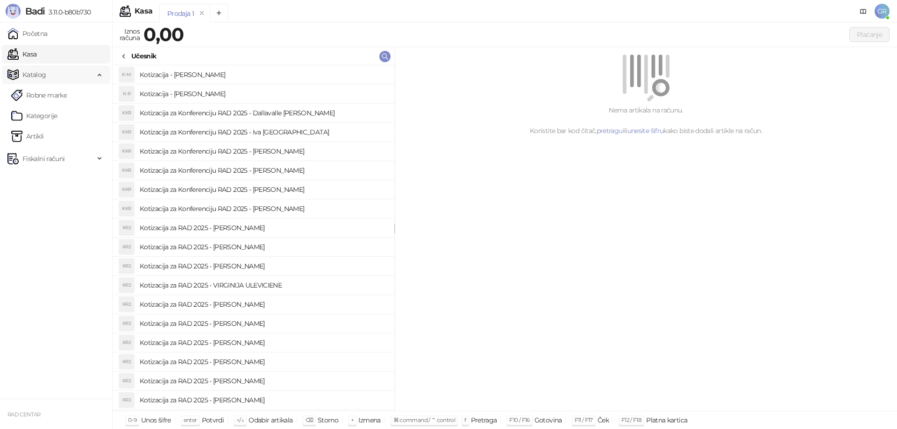
click at [32, 71] on span "Katalog" at bounding box center [34, 74] width 24 height 19
click at [43, 73] on span "Katalog" at bounding box center [34, 74] width 24 height 19
click at [47, 94] on link "Robne marke" at bounding box center [39, 95] width 56 height 19
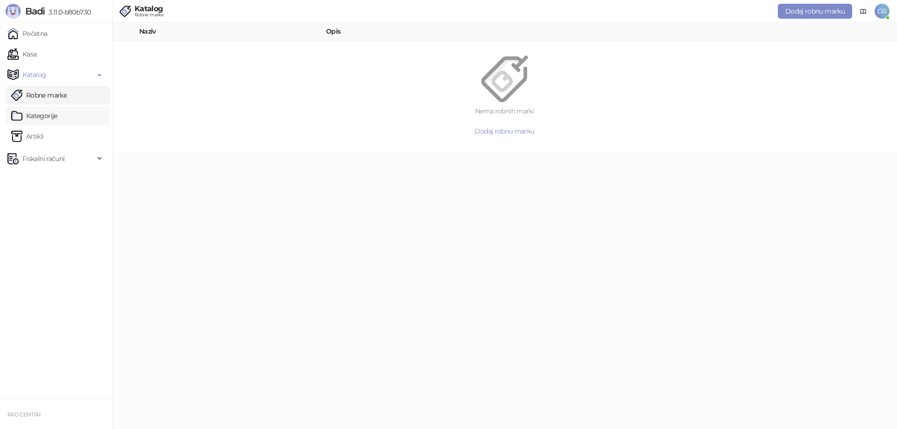
click at [48, 111] on link "Kategorije" at bounding box center [34, 115] width 46 height 19
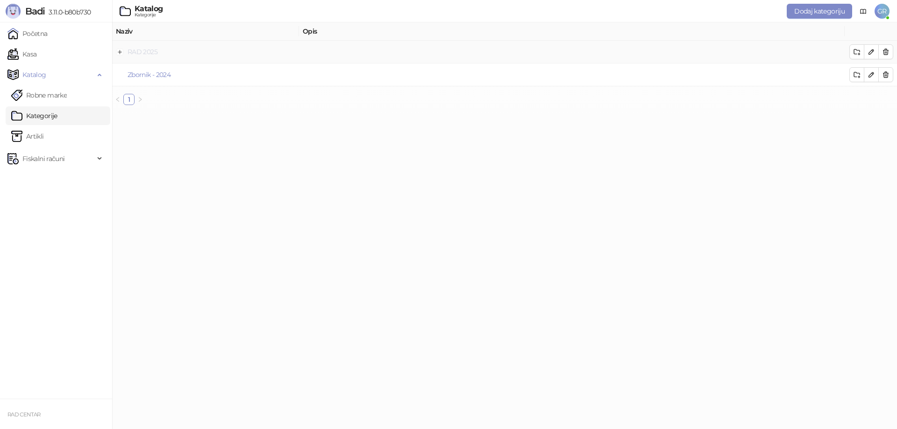
click at [138, 51] on link "RAD 2025" at bounding box center [142, 52] width 30 height 8
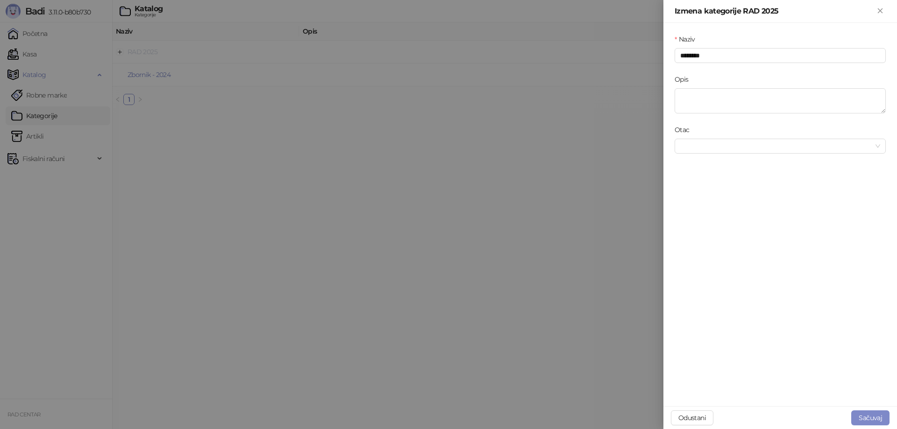
click at [138, 51] on div at bounding box center [448, 214] width 897 height 429
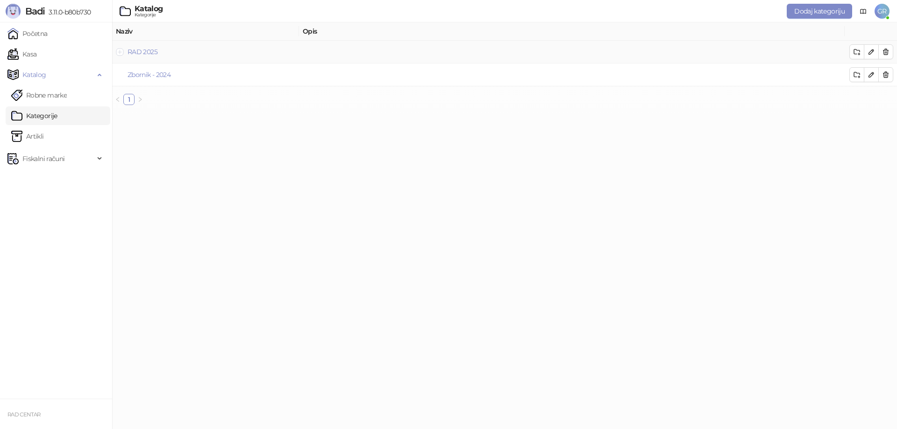
click at [120, 48] on button "Proširi red" at bounding box center [119, 51] width 7 height 7
click at [34, 136] on link "Artikli" at bounding box center [27, 136] width 33 height 19
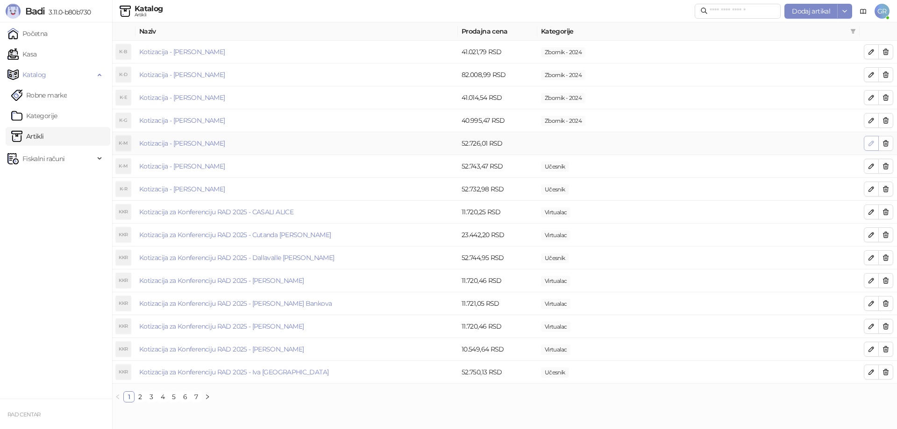
click at [871, 140] on icon "button" at bounding box center [870, 143] width 7 height 7
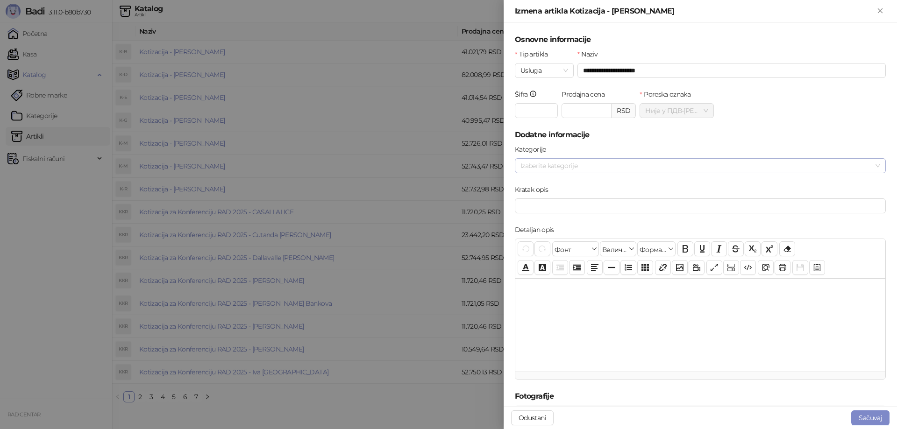
click at [549, 163] on div at bounding box center [694, 165] width 357 height 13
click at [563, 193] on span "Učesnik" at bounding box center [713, 197] width 326 height 11
click at [726, 305] on div at bounding box center [700, 324] width 370 height 93
click at [874, 419] on button "Sačuvaj" at bounding box center [870, 417] width 38 height 15
drag, startPoint x: 875, startPoint y: 7, endPoint x: 861, endPoint y: 19, distance: 18.2
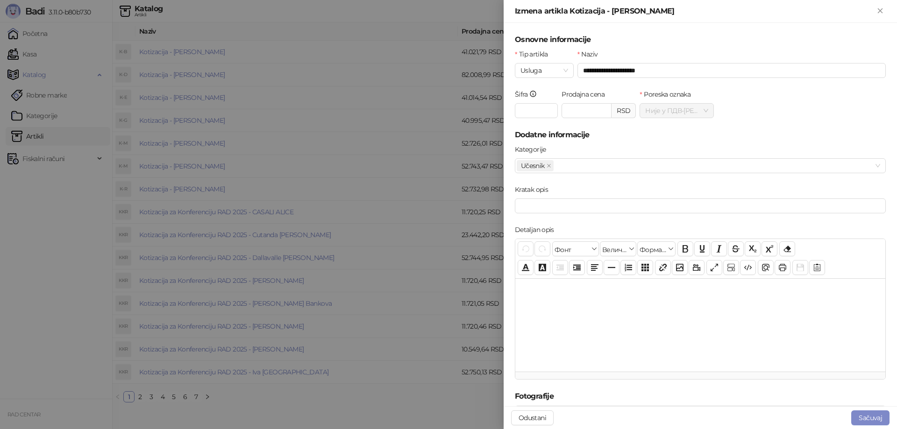
click at [876, 8] on icon "Zatvori" at bounding box center [880, 11] width 8 height 8
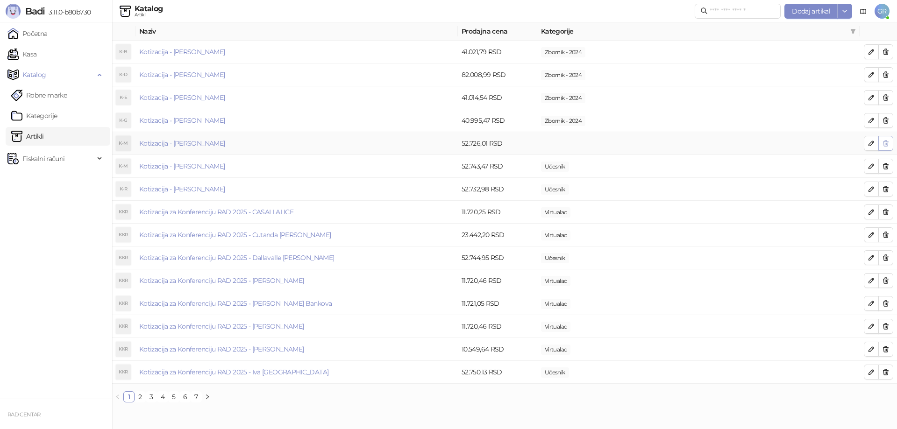
click at [887, 141] on icon "button" at bounding box center [885, 143] width 7 height 7
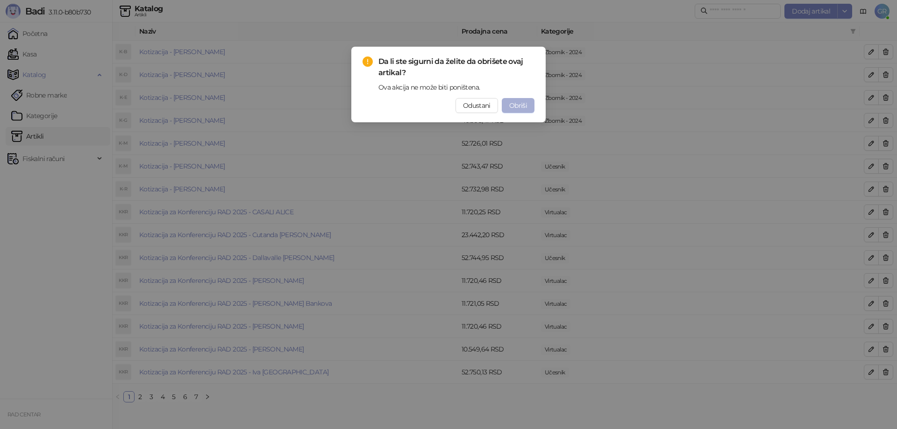
click at [520, 103] on span "Obriši" at bounding box center [518, 105] width 18 height 8
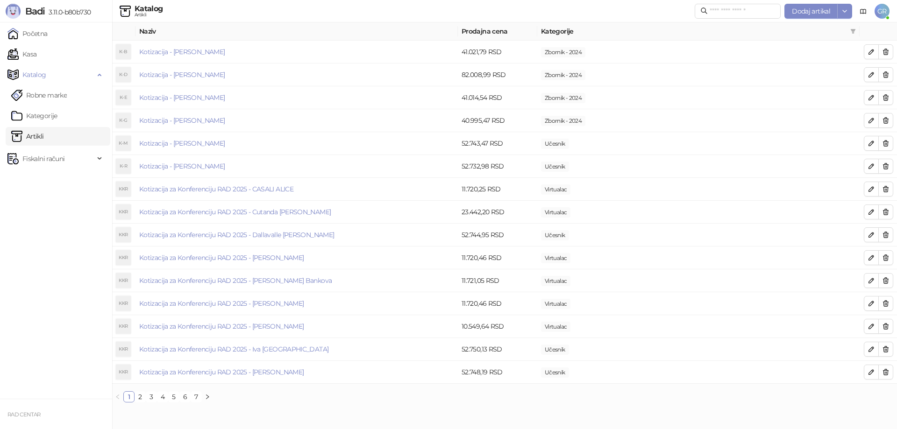
click at [33, 134] on link "Artikli" at bounding box center [27, 136] width 33 height 19
click at [812, 9] on span "Dodaj artikal" at bounding box center [811, 11] width 38 height 8
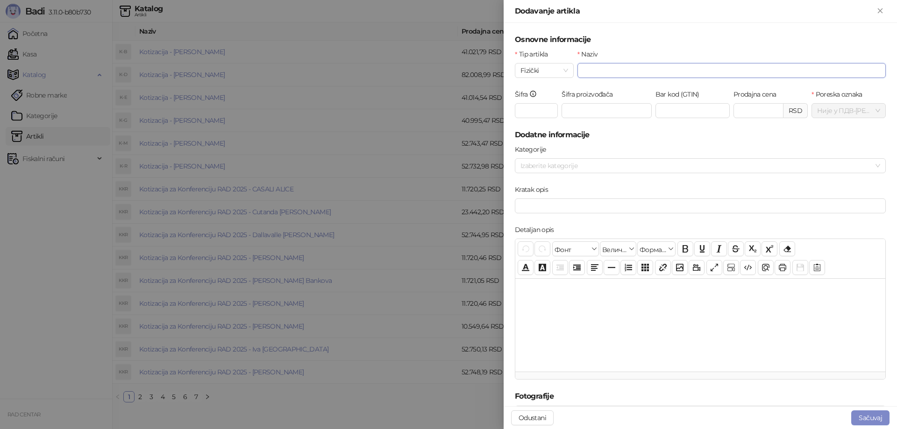
click at [593, 72] on input "Naziv" at bounding box center [731, 70] width 308 height 15
paste input "**********"
click at [556, 71] on span "Fizički" at bounding box center [544, 71] width 48 height 14
type input "**********"
click at [536, 117] on div "Usluga" at bounding box center [543, 119] width 42 height 10
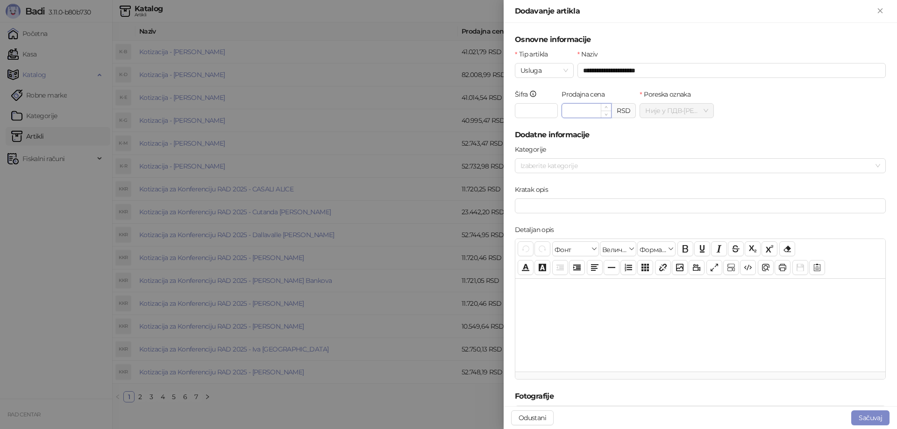
click at [587, 113] on input "Prodajna cena" at bounding box center [586, 111] width 49 height 14
paste input "********"
click at [595, 161] on div at bounding box center [694, 165] width 357 height 13
type input "********"
click at [580, 197] on span "Učesnik" at bounding box center [713, 197] width 326 height 11
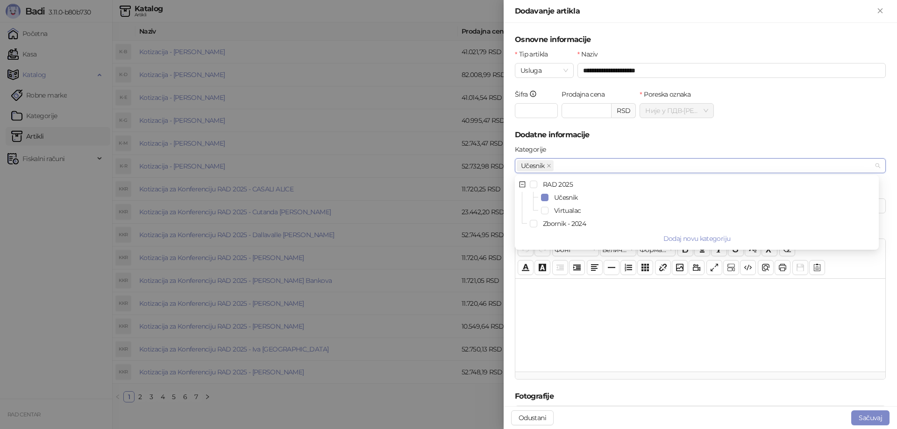
click at [749, 297] on div at bounding box center [700, 324] width 370 height 93
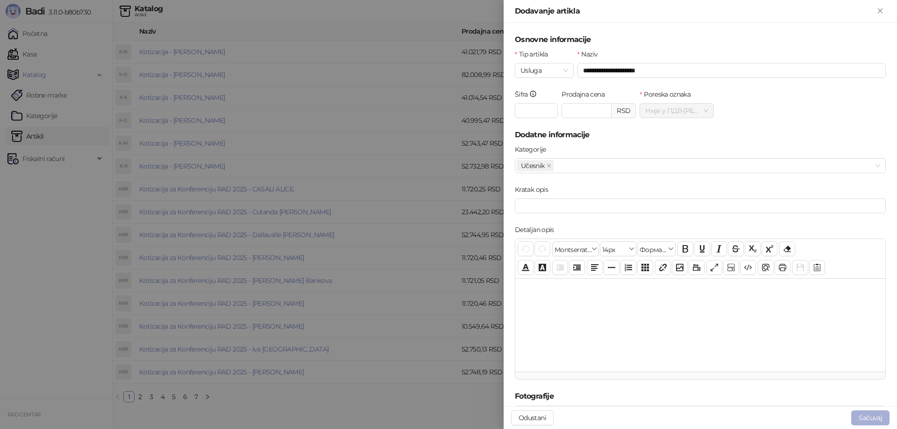
click at [863, 416] on button "Sačuvaj" at bounding box center [870, 417] width 38 height 15
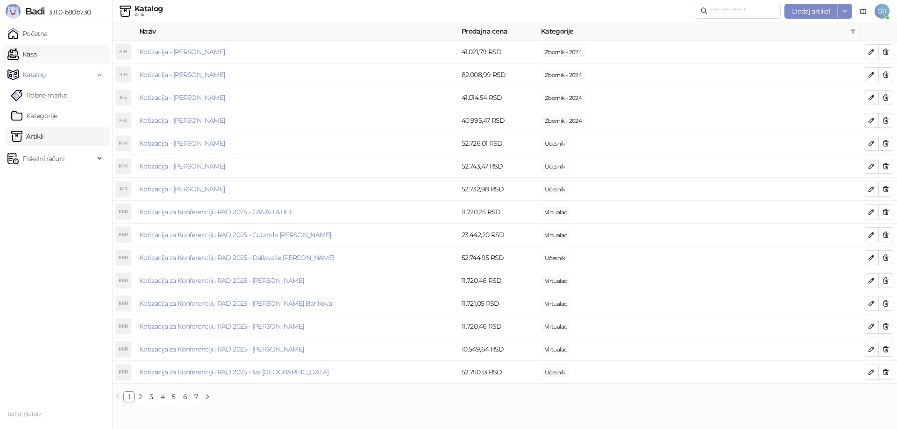
click at [34, 52] on link "Kasa" at bounding box center [21, 54] width 29 height 19
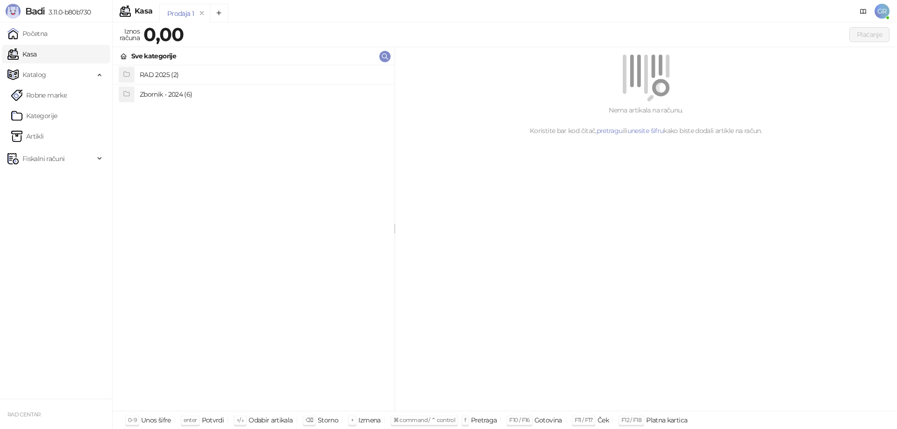
click at [162, 73] on h4 "RAD 2025 (2)" at bounding box center [263, 74] width 247 height 15
click at [162, 73] on h4 "Učesnik (48)" at bounding box center [263, 74] width 247 height 15
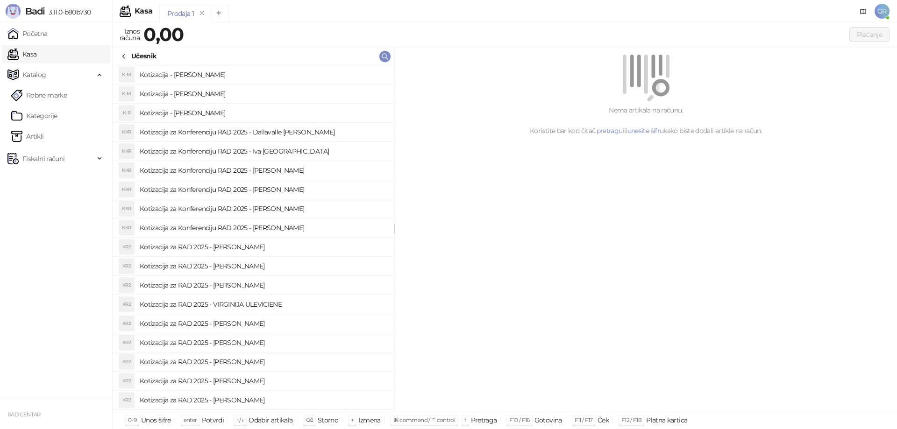
click at [183, 73] on h4 "Kotizacija - [PERSON_NAME]" at bounding box center [263, 74] width 247 height 15
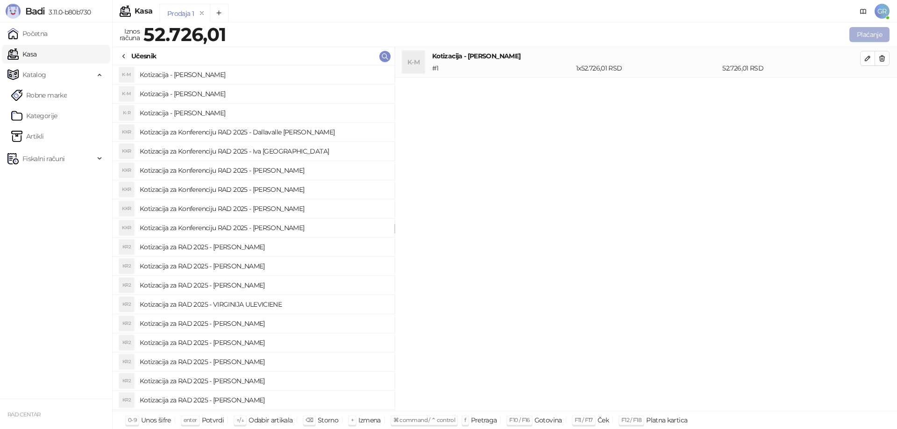
click at [873, 34] on button "Plaćanje" at bounding box center [869, 34] width 40 height 15
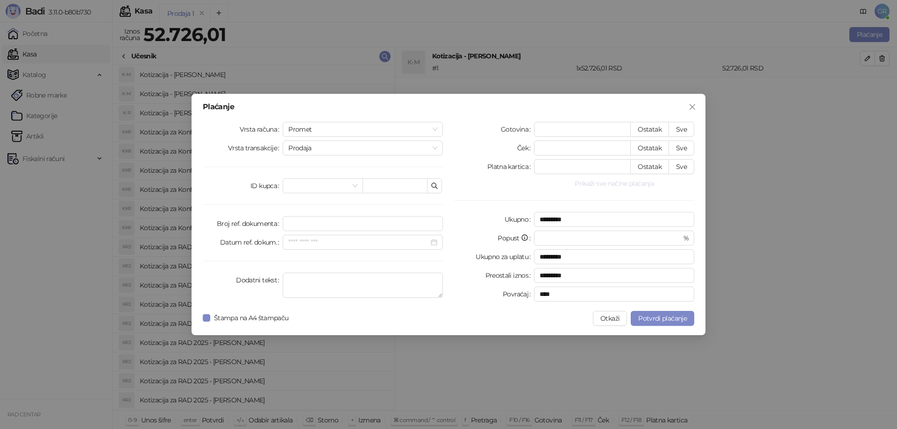
click at [618, 184] on button "Prikaži sve načine plaćanja" at bounding box center [614, 183] width 160 height 11
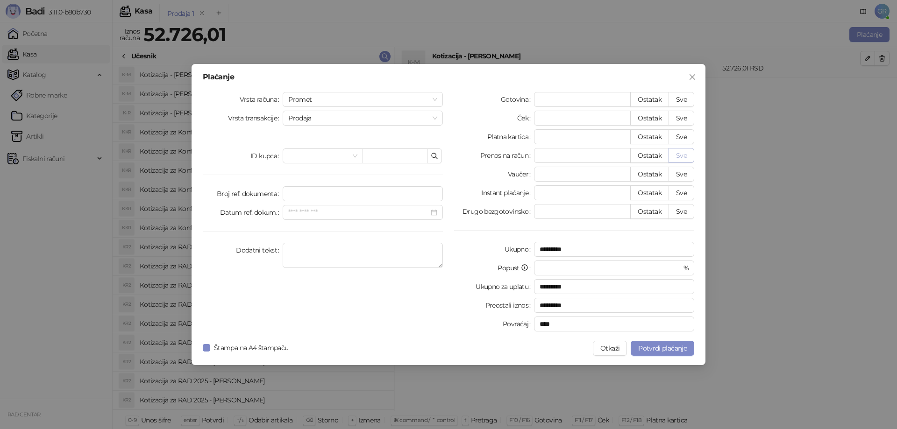
click at [686, 157] on button "Sve" at bounding box center [681, 155] width 26 height 15
type input "********"
type input "****"
click at [357, 103] on span "Promet" at bounding box center [362, 99] width 149 height 14
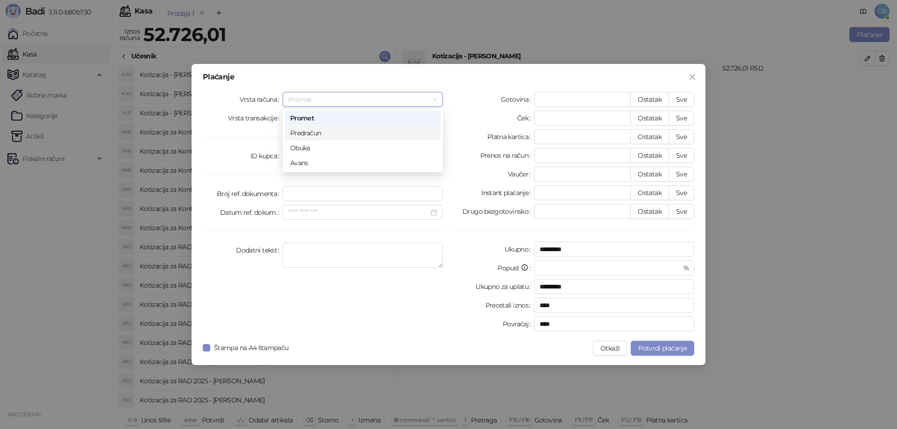
click at [221, 149] on div "ID kupca" at bounding box center [243, 156] width 80 height 15
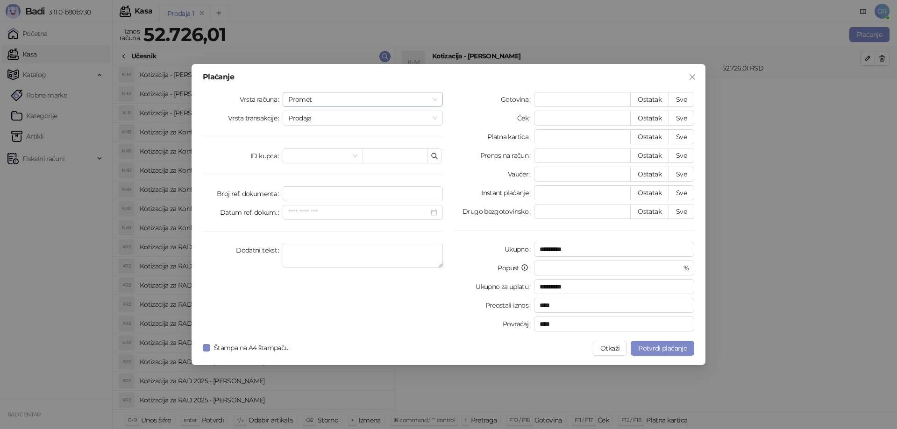
click at [313, 96] on span "Promet" at bounding box center [362, 99] width 149 height 14
click at [294, 163] on div "Avans" at bounding box center [362, 163] width 145 height 10
click at [434, 155] on div at bounding box center [362, 155] width 149 height 10
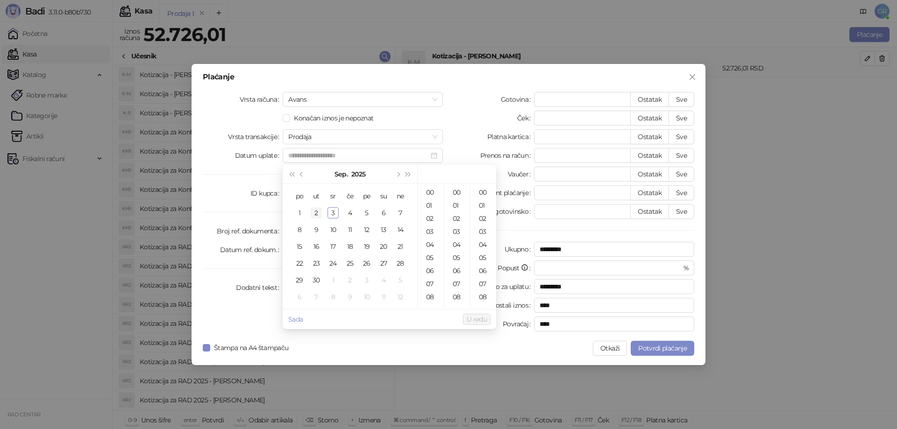
click at [316, 216] on div "2" at bounding box center [316, 212] width 11 height 11
click at [427, 214] on div "16" at bounding box center [430, 214] width 22 height 13
click at [479, 320] on span "U redu" at bounding box center [477, 319] width 20 height 8
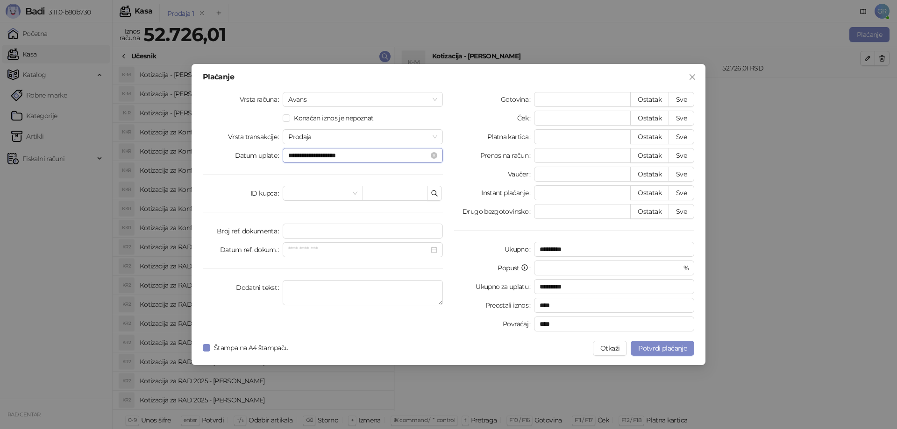
click at [407, 156] on input "**********" at bounding box center [358, 155] width 141 height 10
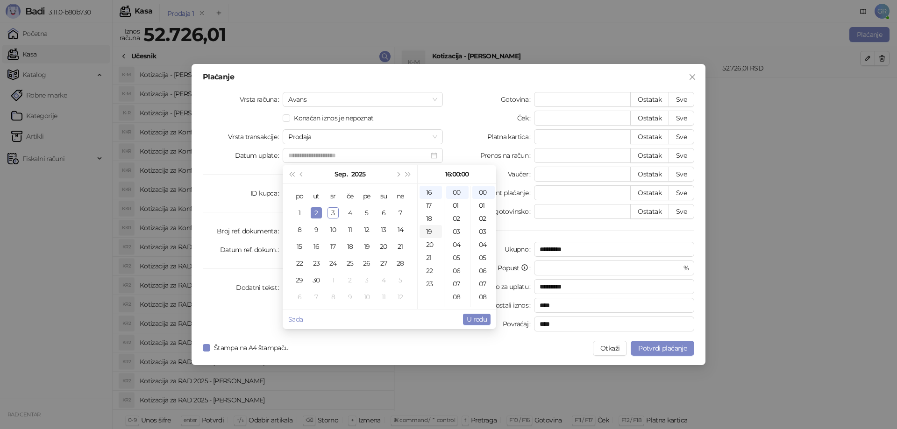
click at [430, 229] on div "19" at bounding box center [430, 231] width 22 height 13
type input "**********"
click at [480, 317] on span "U redu" at bounding box center [477, 319] width 20 height 8
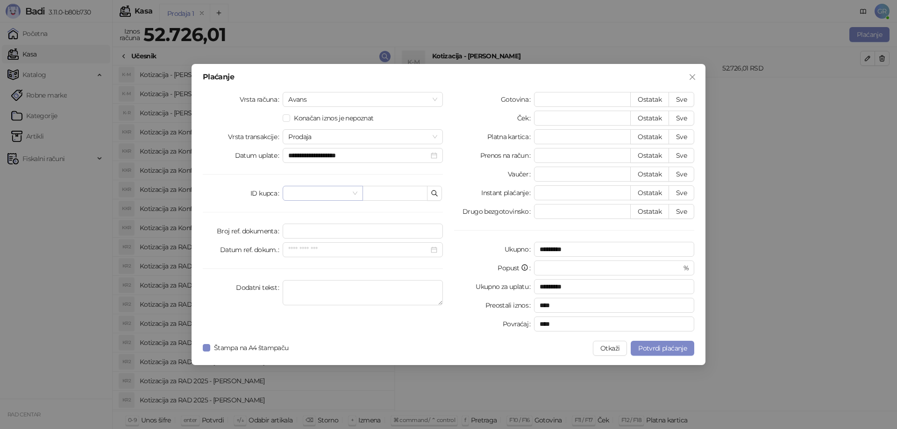
click at [325, 192] on input "search" at bounding box center [318, 193] width 60 height 14
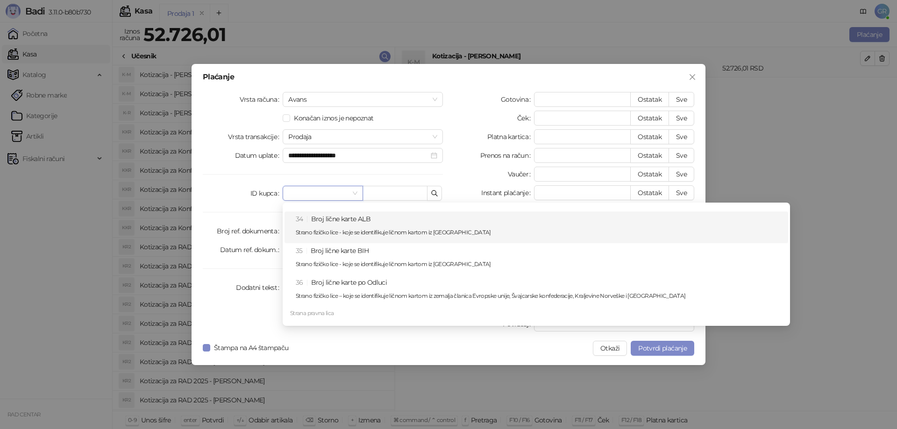
scroll to position [573, 0]
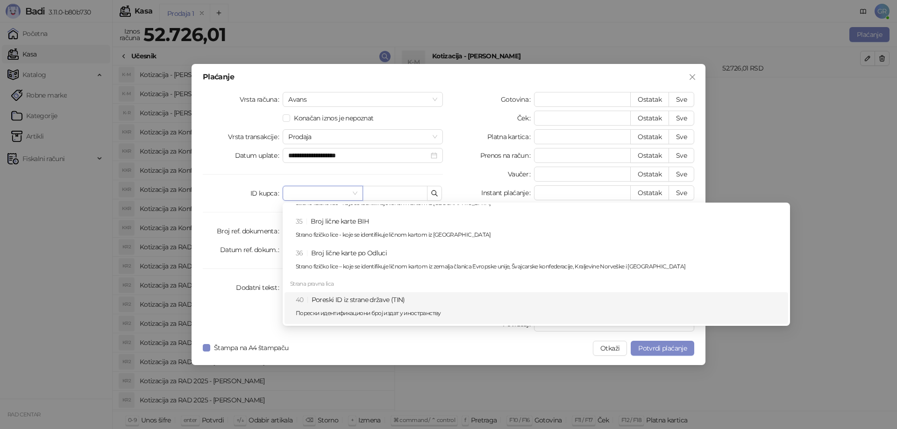
click at [355, 306] on div "40 Poreski ID iz strane države (TIN) Порески идентификациони број издат у иност…" at bounding box center [539, 308] width 487 height 27
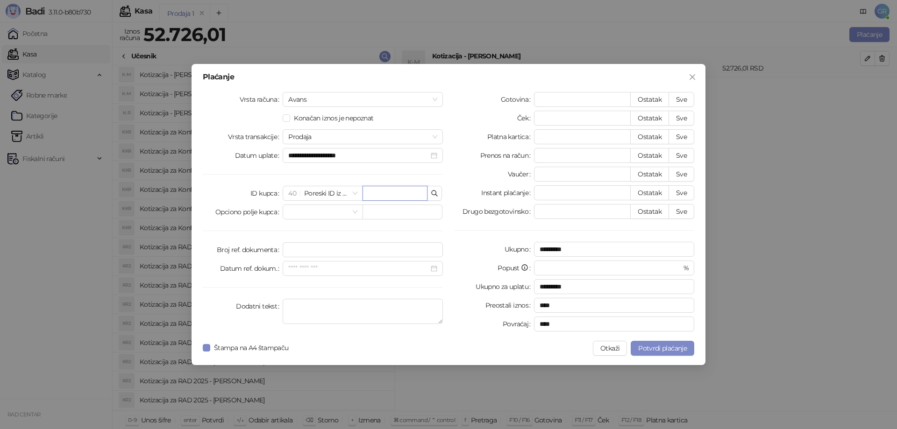
paste input "**********"
type input "**********"
click at [457, 318] on div "Povraćaj" at bounding box center [494, 324] width 80 height 15
click at [657, 347] on span "Potvrdi plaćanje" at bounding box center [662, 348] width 49 height 8
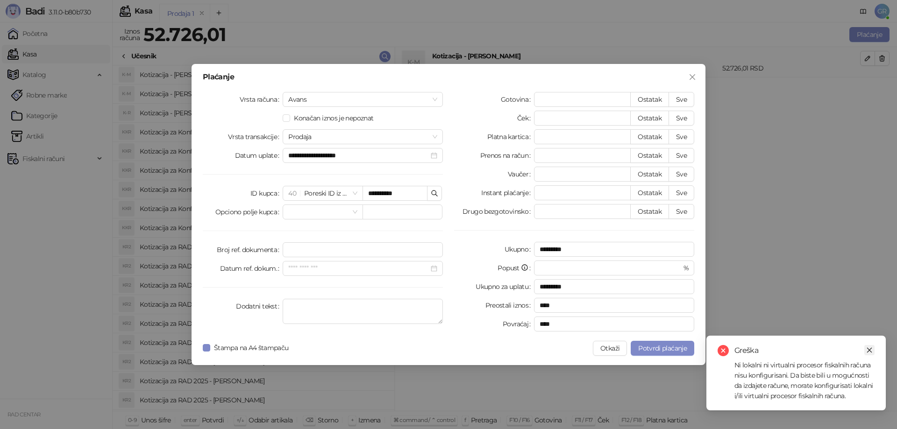
click at [870, 348] on icon "close" at bounding box center [869, 350] width 7 height 7
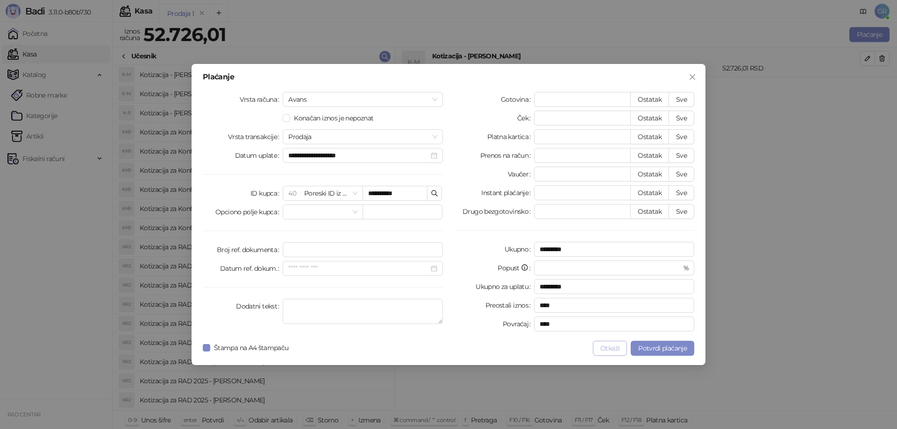
click at [606, 348] on button "Otkaži" at bounding box center [610, 348] width 34 height 15
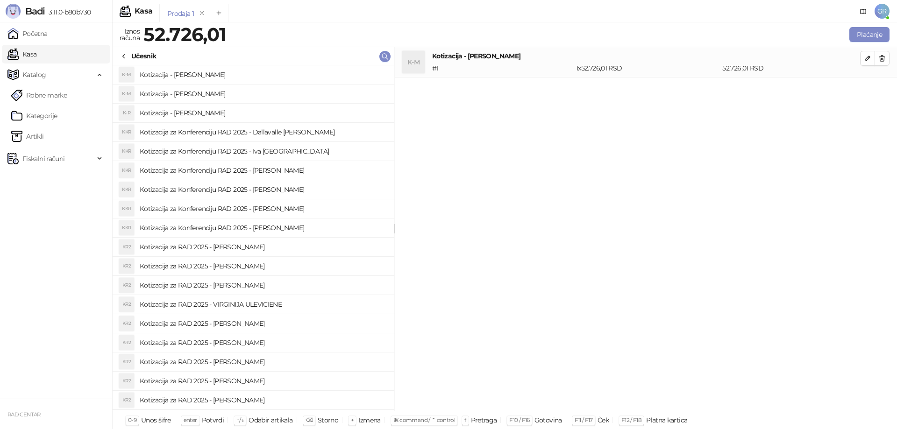
drag, startPoint x: 887, startPoint y: 10, endPoint x: 872, endPoint y: 15, distance: 15.8
click at [886, 10] on span "GR" at bounding box center [881, 11] width 15 height 15
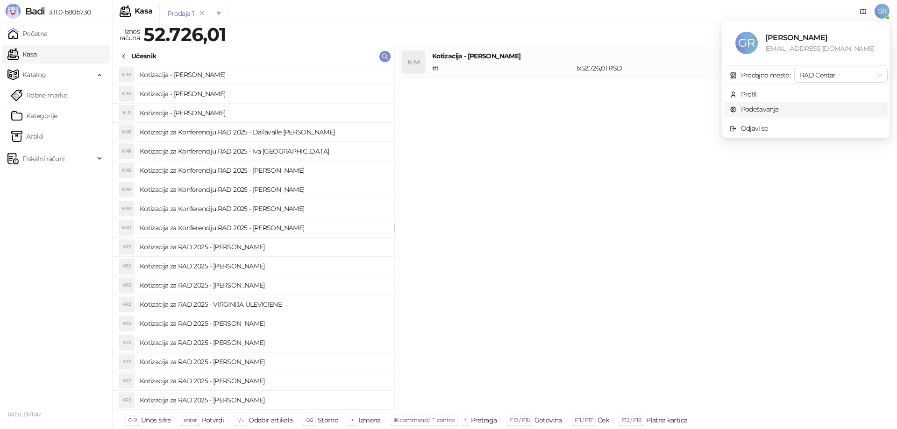
click at [758, 113] on link "Podešavanja" at bounding box center [753, 109] width 49 height 8
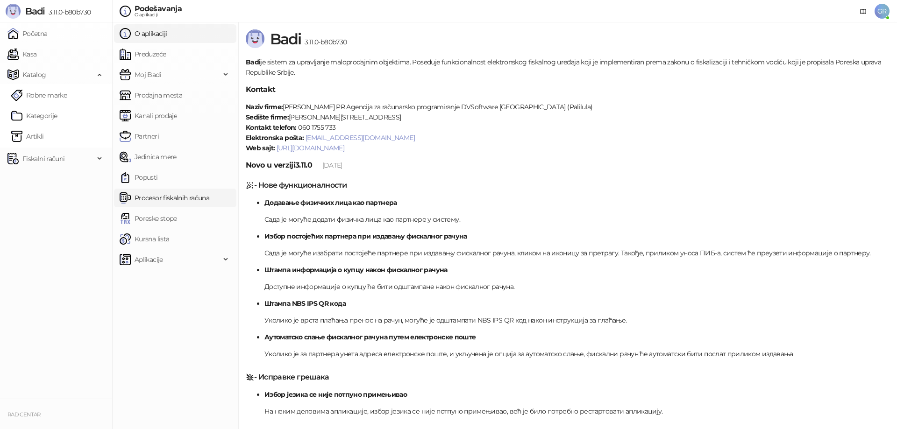
click at [154, 196] on link "Procesor fiskalnih računa" at bounding box center [165, 198] width 90 height 19
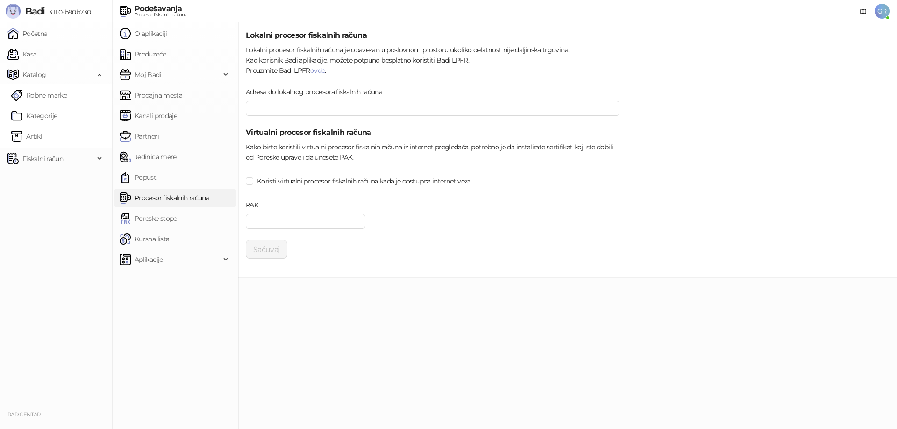
type input "**********"
click at [280, 109] on input "Adresa do lokalnog procesora fiskalnih računa" at bounding box center [433, 108] width 374 height 15
type input "**********"
click at [268, 253] on button "Sačuvaj" at bounding box center [267, 249] width 42 height 19
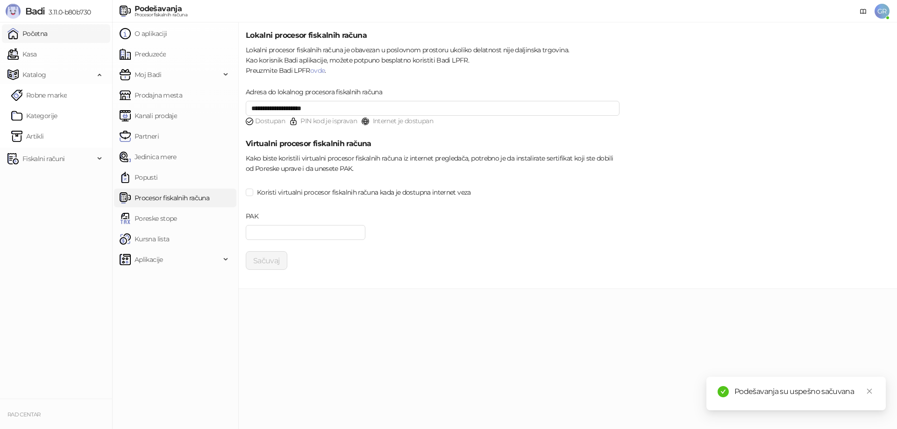
click at [48, 37] on link "Početna" at bounding box center [27, 33] width 40 height 19
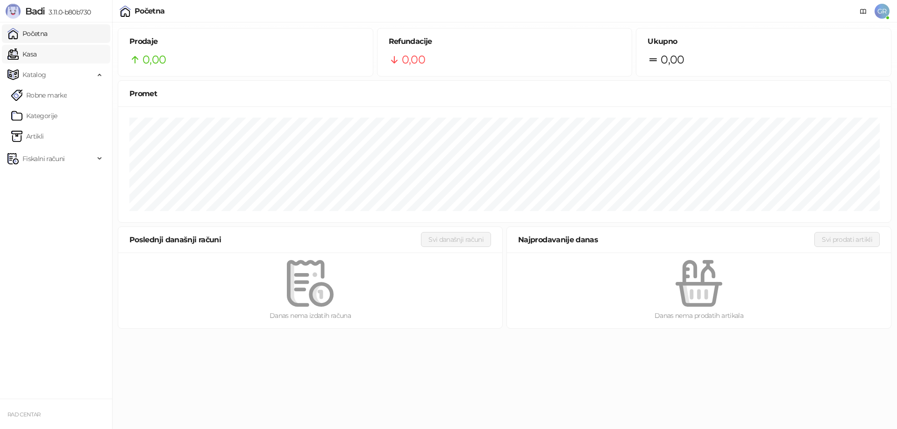
click at [30, 56] on link "Kasa" at bounding box center [21, 54] width 29 height 19
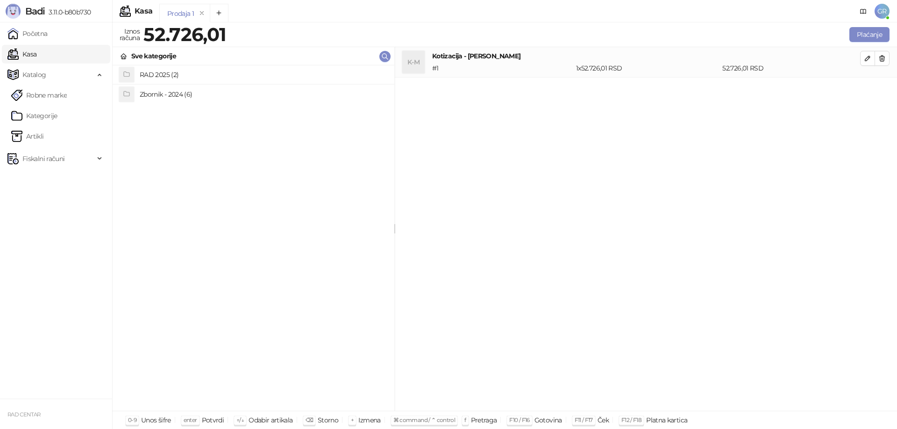
click at [160, 72] on h4 "RAD 2025 (2)" at bounding box center [263, 74] width 247 height 15
click at [143, 72] on h4 "Učesnik (48)" at bounding box center [263, 74] width 247 height 15
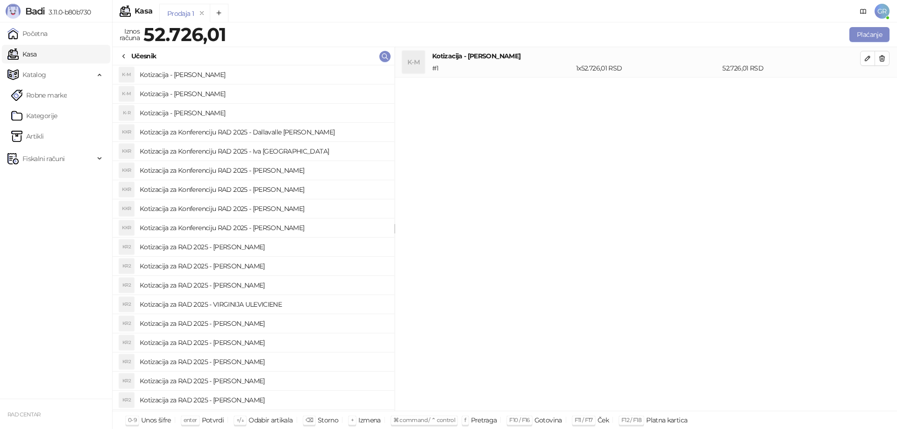
click at [573, 100] on div "K-M Kotizacija - [PERSON_NAME] # 1 1 x 52.726,01 RSD 52.726,01 RSD" at bounding box center [646, 229] width 502 height 364
click at [862, 35] on button "Plaćanje" at bounding box center [869, 34] width 40 height 15
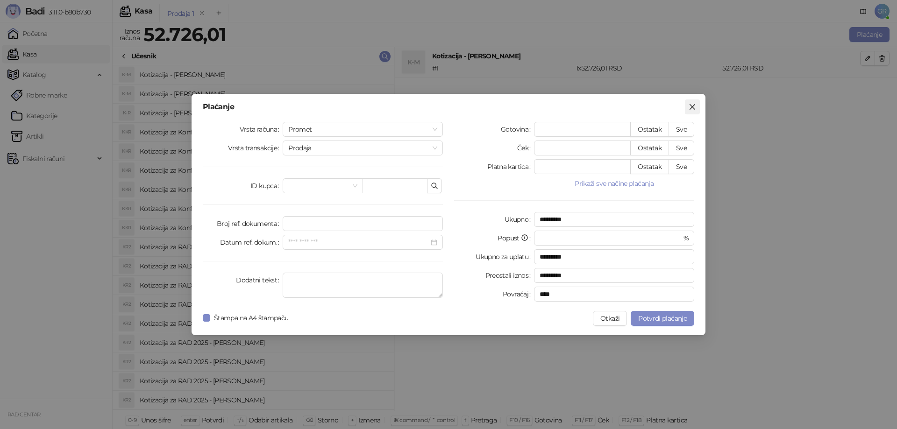
click at [697, 107] on span "Zatvori" at bounding box center [692, 106] width 15 height 7
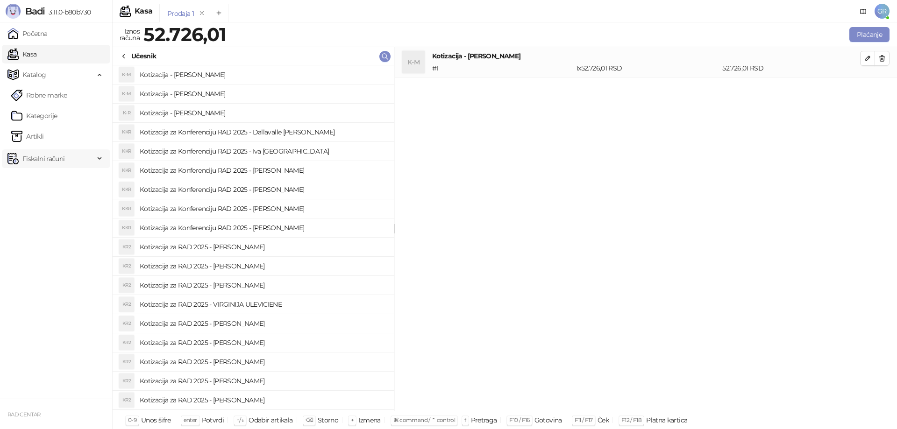
drag, startPoint x: 37, startPoint y: 157, endPoint x: 82, endPoint y: 163, distance: 45.1
click at [40, 158] on span "Fiskalni računi" at bounding box center [43, 158] width 42 height 19
click at [53, 177] on link "Izdati računi" at bounding box center [36, 179] width 51 height 19
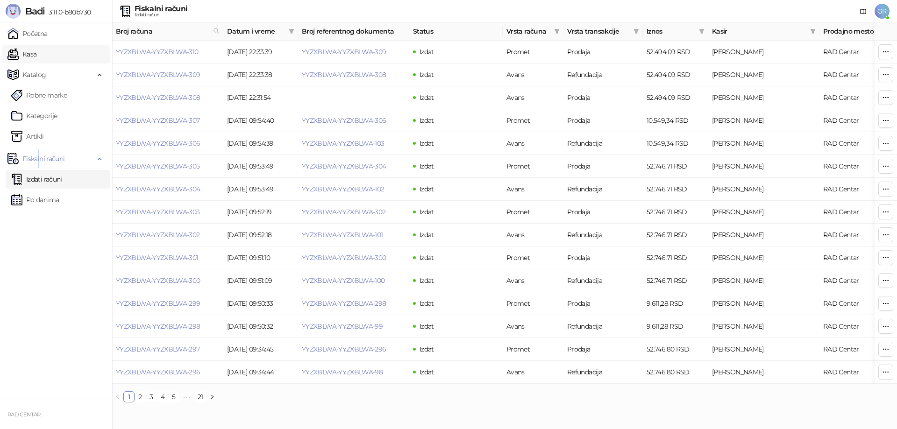
click at [33, 55] on link "Kasa" at bounding box center [21, 54] width 29 height 19
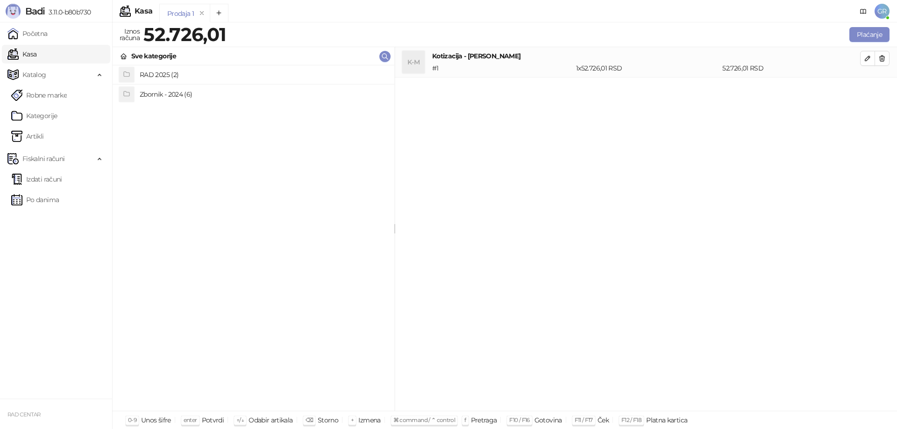
click at [164, 74] on h4 "RAD 2025 (2)" at bounding box center [263, 74] width 247 height 15
click at [164, 74] on h4 "Učesnik (48)" at bounding box center [263, 74] width 247 height 15
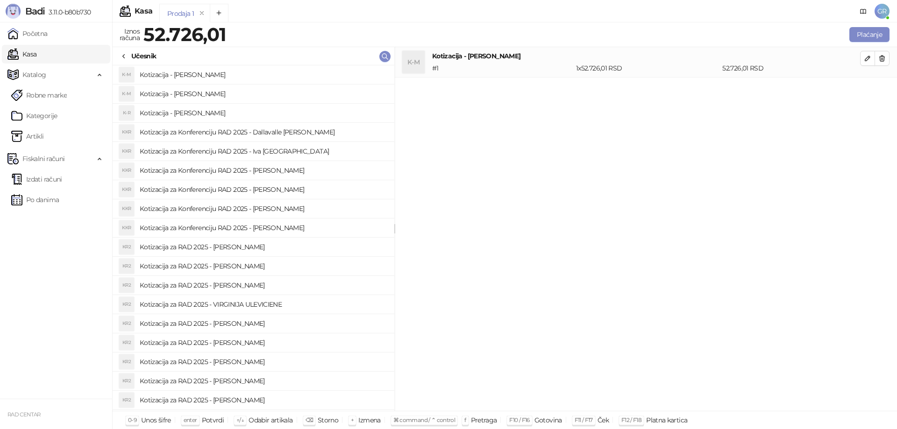
click at [170, 75] on h4 "Kotizacija - [PERSON_NAME]" at bounding box center [263, 74] width 247 height 15
click at [883, 60] on icon "button" at bounding box center [881, 58] width 7 height 7
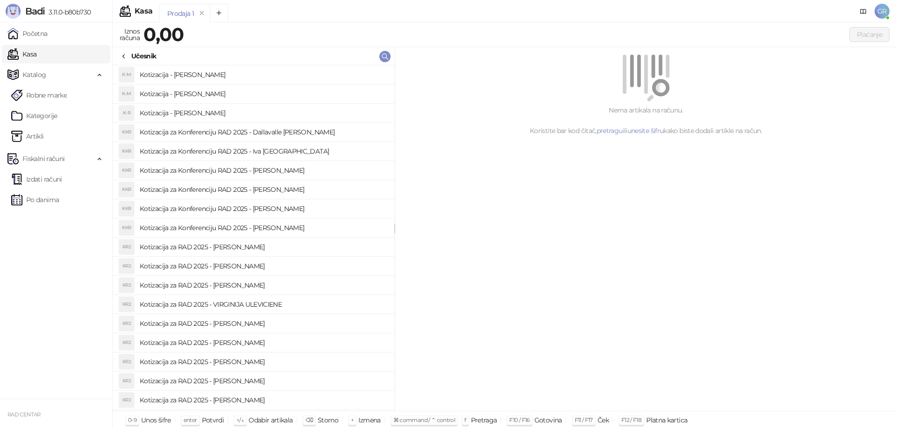
click at [157, 76] on h4 "Kotizacija - [PERSON_NAME]" at bounding box center [263, 74] width 247 height 15
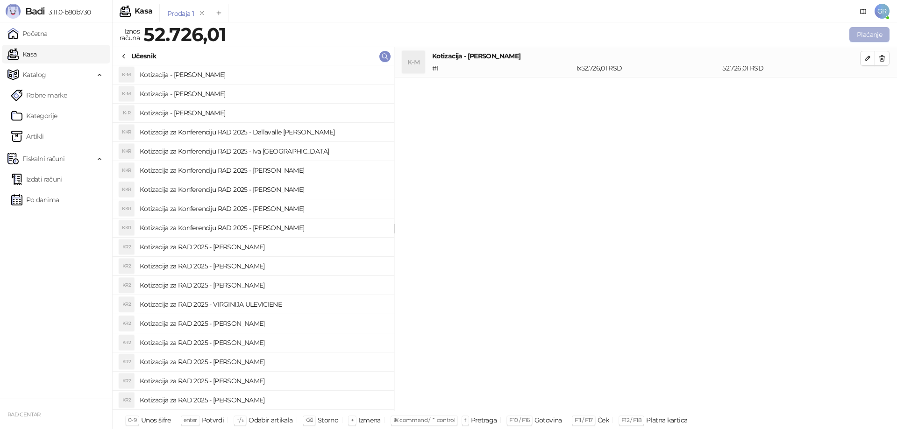
click at [859, 38] on button "Plaćanje" at bounding box center [869, 34] width 40 height 15
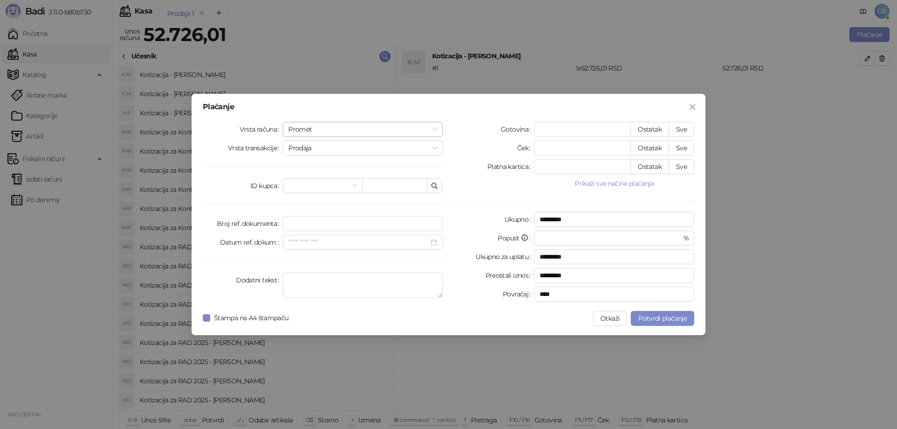
click at [345, 129] on span "Promet" at bounding box center [362, 129] width 149 height 14
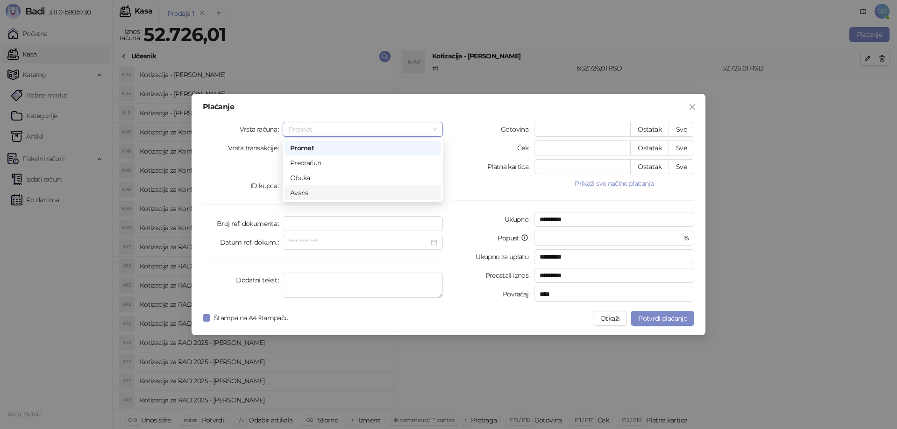
click at [300, 191] on div "Avans" at bounding box center [362, 193] width 145 height 10
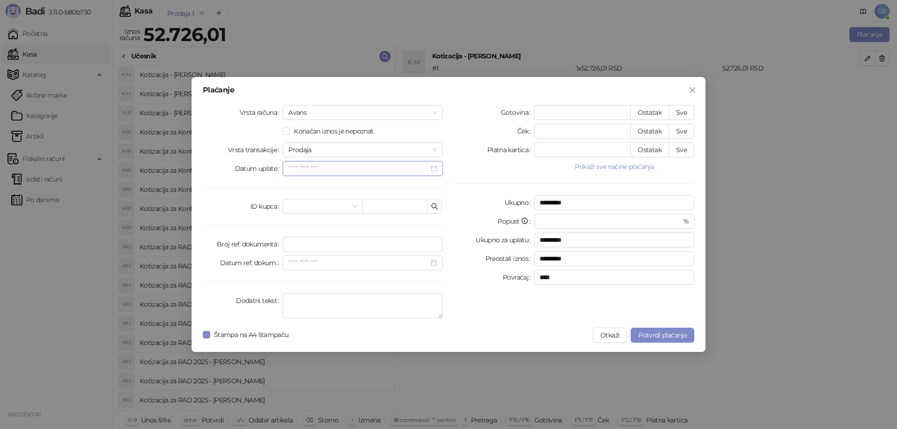
click at [318, 166] on input "Datum uplate" at bounding box center [358, 168] width 141 height 10
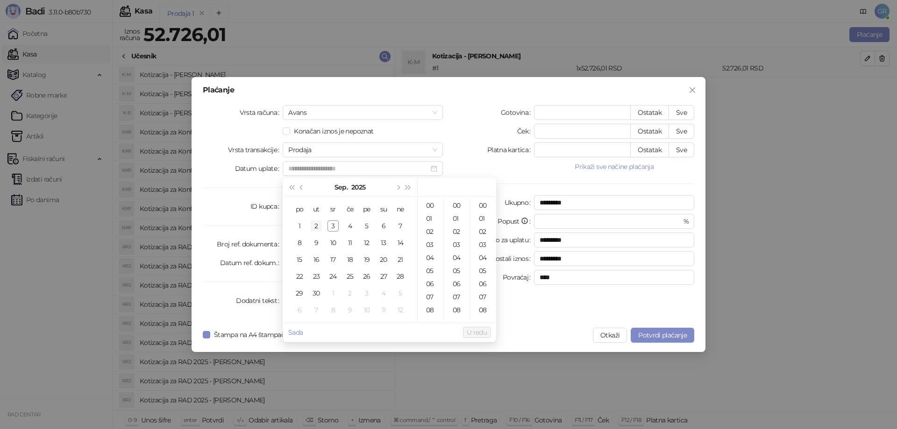
click at [317, 224] on div "2" at bounding box center [316, 225] width 11 height 11
click at [428, 252] on div "18" at bounding box center [430, 254] width 22 height 13
type input "**********"
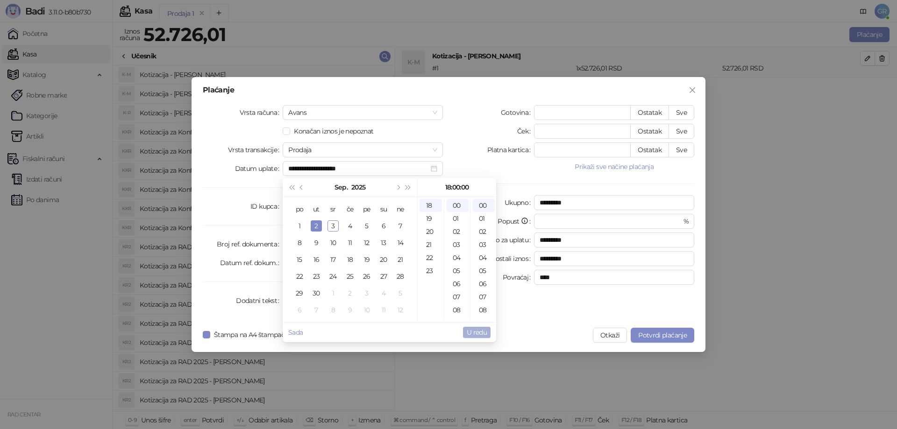
click at [475, 331] on span "U redu" at bounding box center [477, 332] width 20 height 8
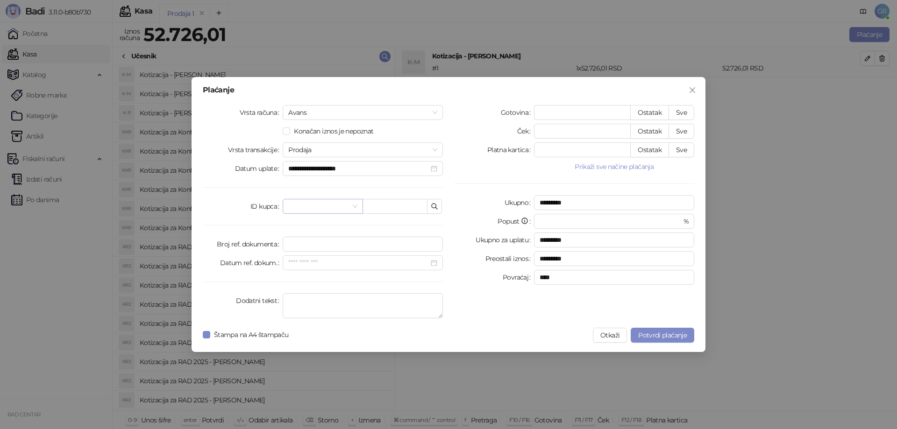
click at [344, 204] on input "search" at bounding box center [318, 206] width 60 height 14
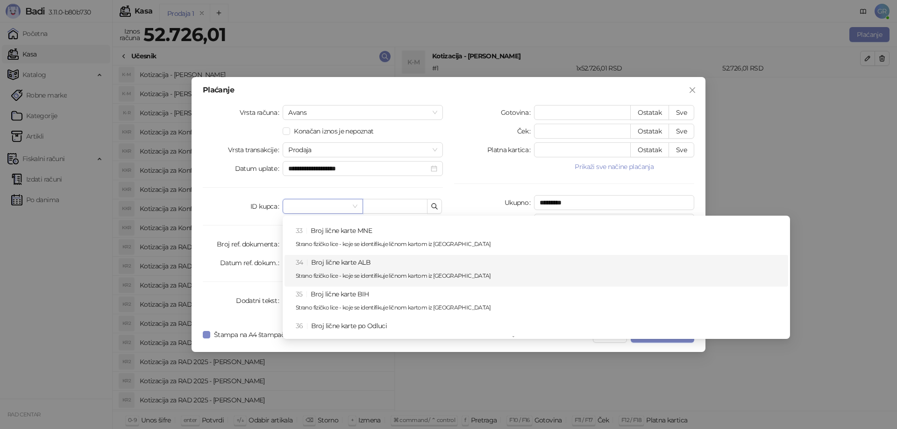
scroll to position [573, 0]
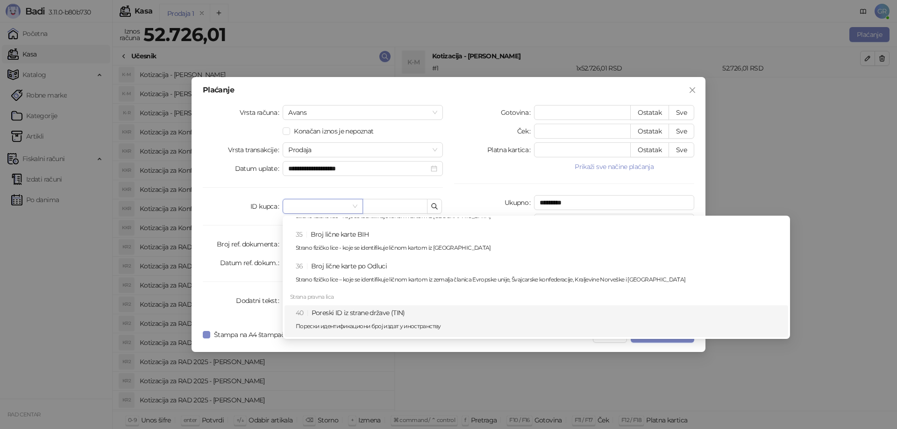
click at [344, 311] on div "40 Poreski ID iz strane države (TIN) Порески идентификациони број издат у иност…" at bounding box center [539, 321] width 487 height 27
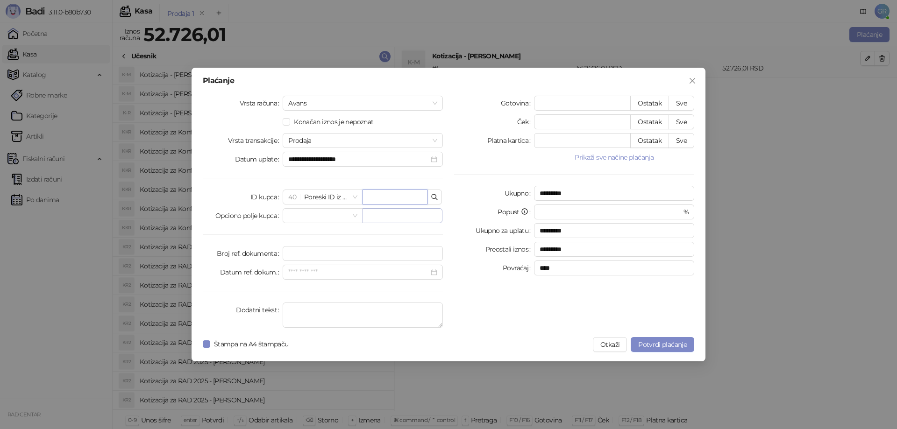
paste input "**********"
type input "**********"
click at [623, 156] on button "Prikaži sve načine plaćanja" at bounding box center [614, 157] width 160 height 11
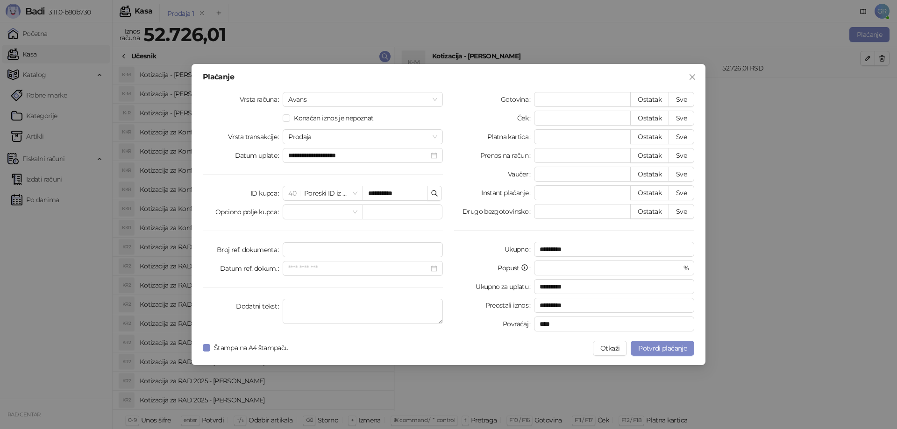
drag, startPoint x: 684, startPoint y: 153, endPoint x: 684, endPoint y: 166, distance: 13.1
click at [685, 153] on button "Sve" at bounding box center [681, 155] width 26 height 15
type input "********"
type input "****"
click at [658, 348] on span "Potvrdi plaćanje" at bounding box center [662, 348] width 49 height 8
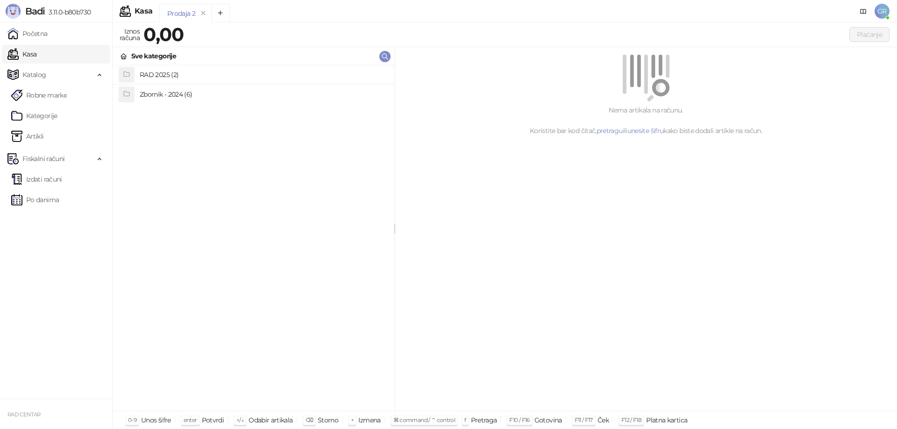
click at [36, 51] on link "Kasa" at bounding box center [21, 54] width 29 height 19
click at [35, 175] on link "Izdati računi" at bounding box center [36, 179] width 51 height 19
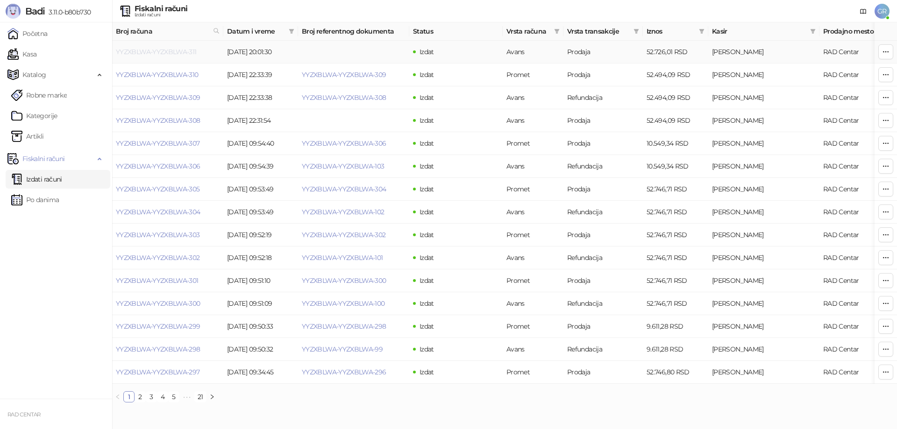
click at [180, 50] on link "YYZXBLWA-YYZXBLWA-311" at bounding box center [156, 52] width 81 height 8
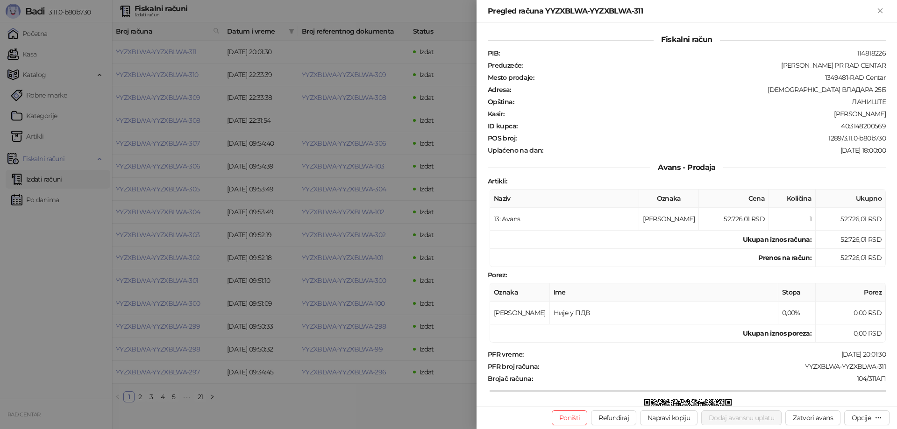
click at [57, 278] on div at bounding box center [448, 214] width 897 height 429
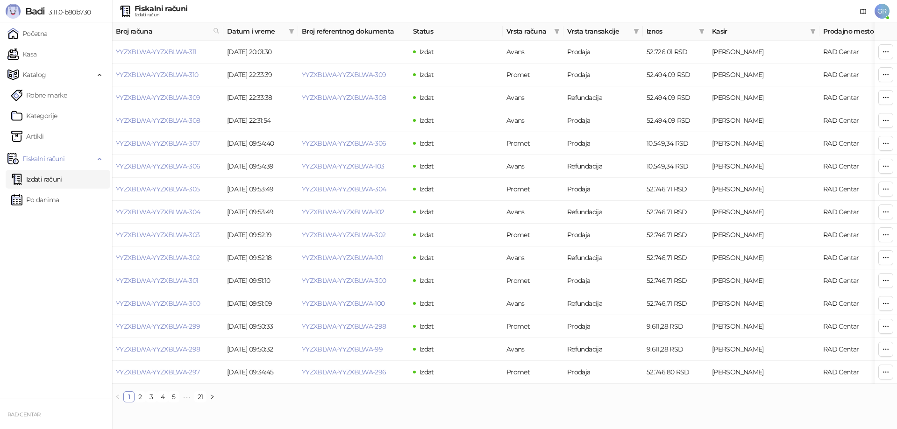
click at [883, 12] on span "GR" at bounding box center [881, 11] width 15 height 15
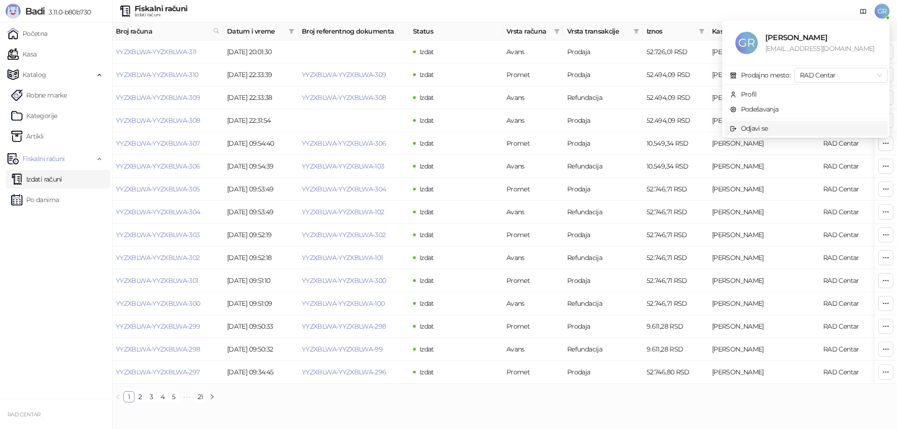
click at [757, 125] on div "Odjavi se" at bounding box center [754, 128] width 27 height 10
